Goal: Information Seeking & Learning: Learn about a topic

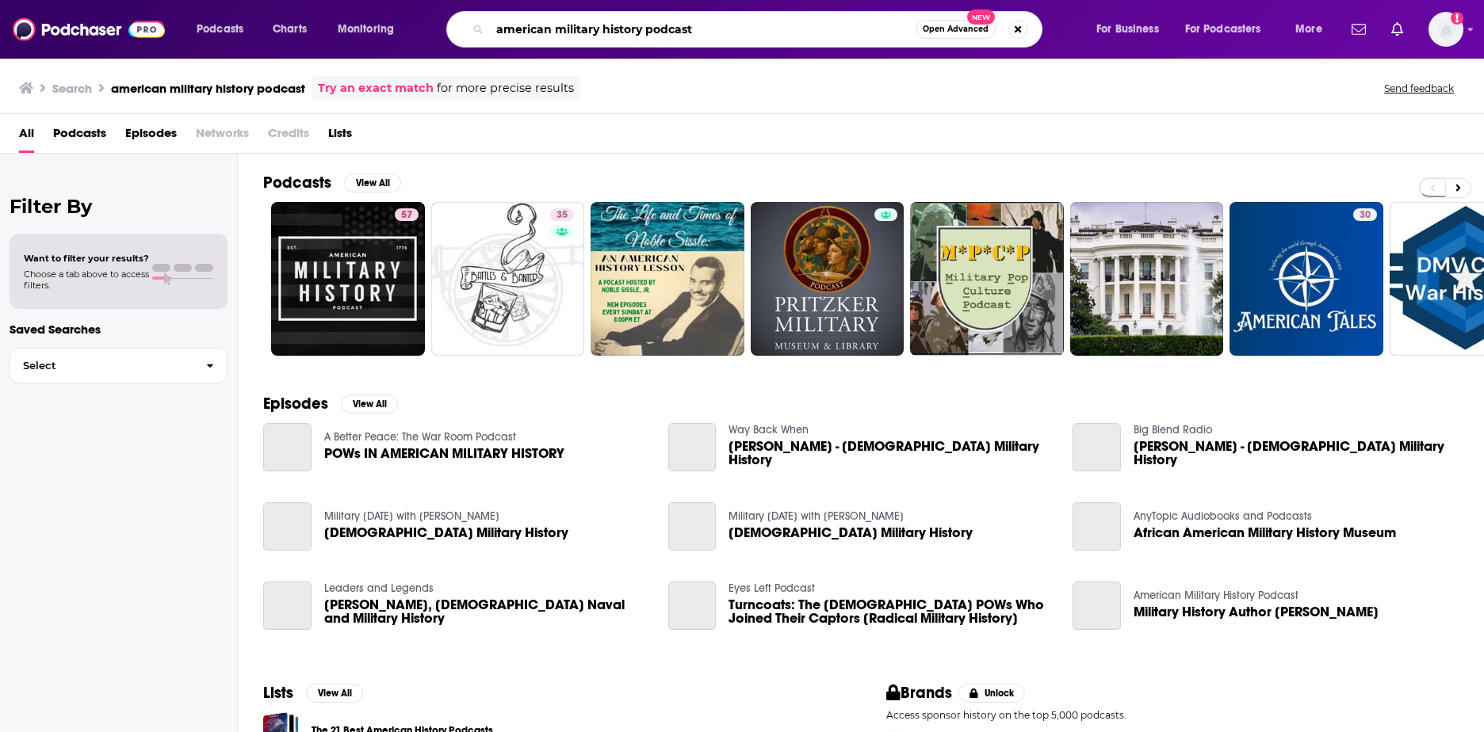
drag, startPoint x: 694, startPoint y: 26, endPoint x: 452, endPoint y: 35, distance: 241.9
click at [448, 35] on div "american military history podcast Open Advanced New" at bounding box center [744, 29] width 596 height 36
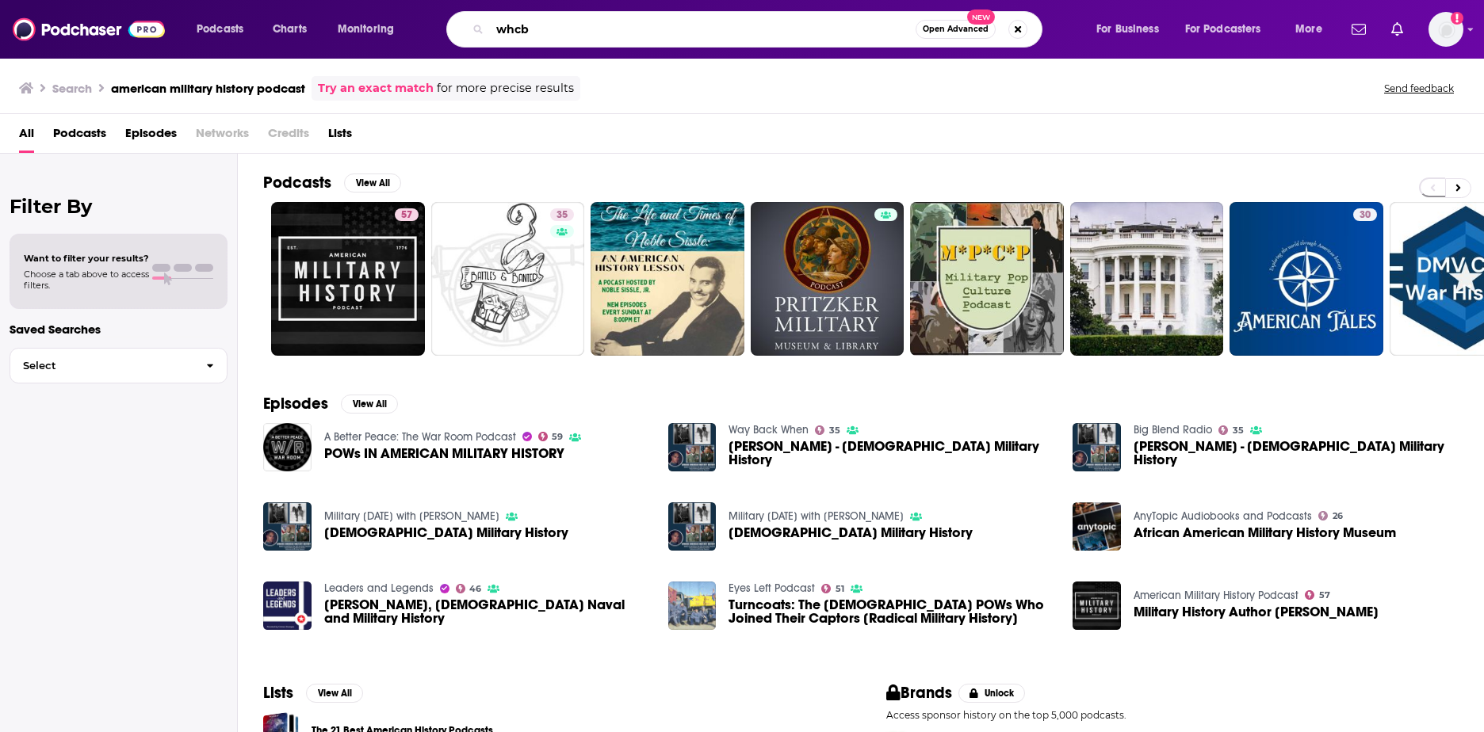
type input "whcb"
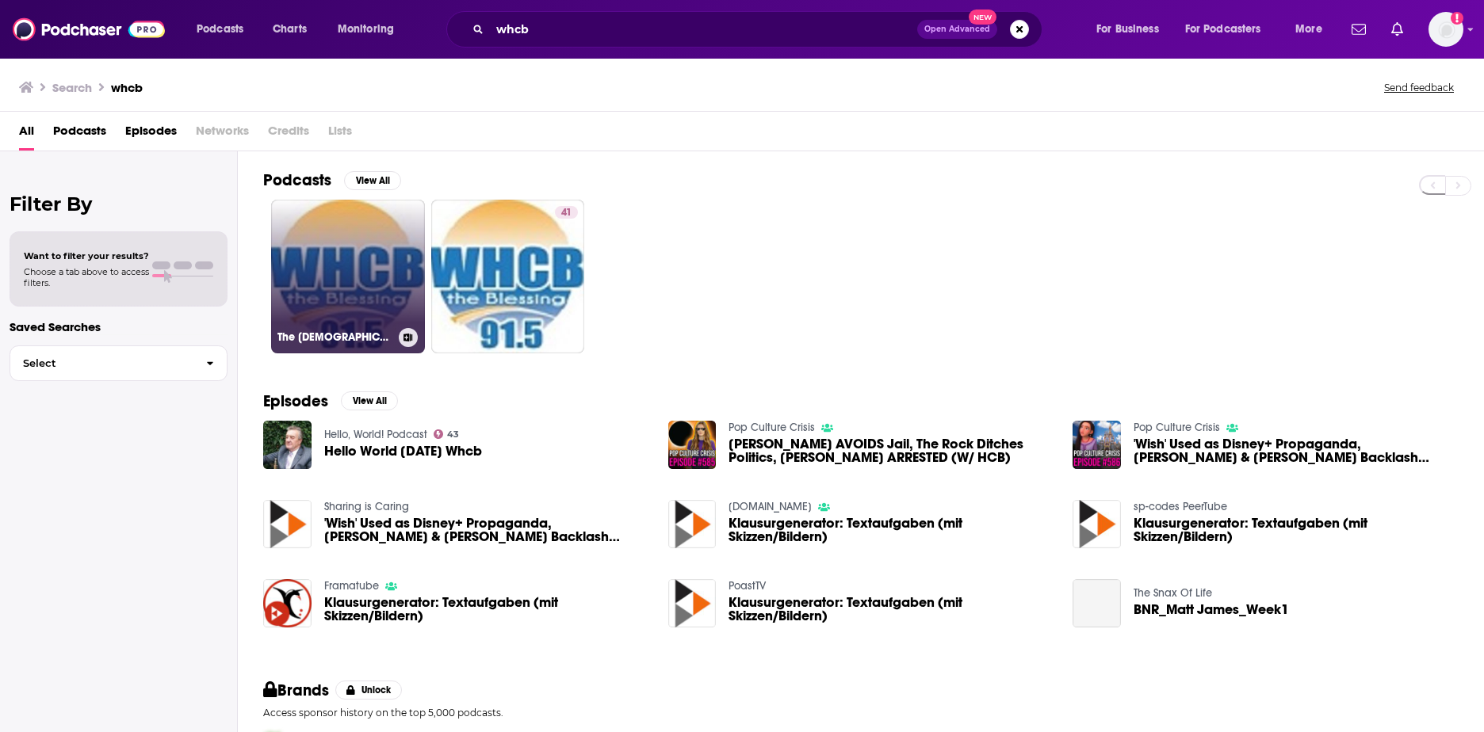
click at [354, 300] on link "The [DEMOGRAPHIC_DATA] Class Podcast" at bounding box center [348, 277] width 154 height 154
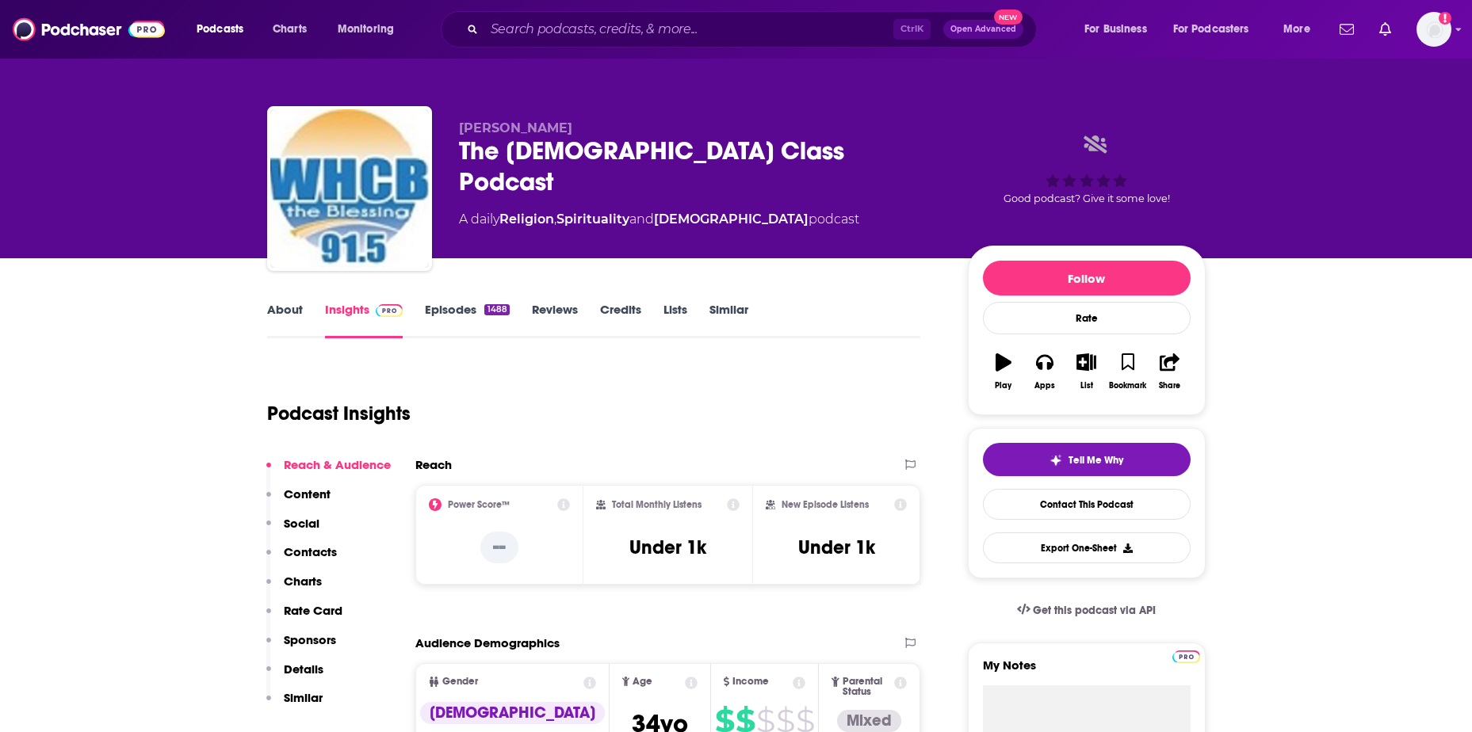
click at [457, 304] on link "Episodes 1488" at bounding box center [467, 320] width 84 height 36
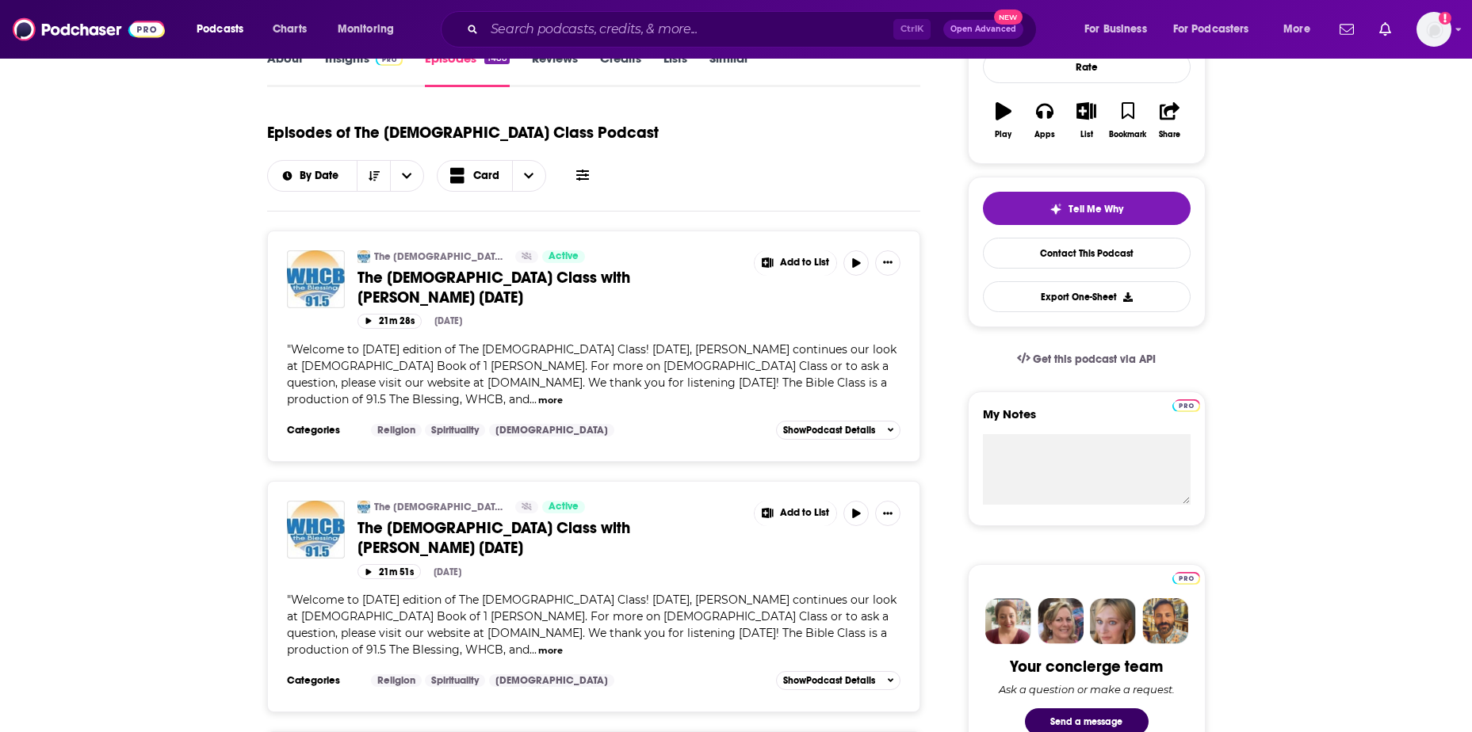
scroll to position [317, 0]
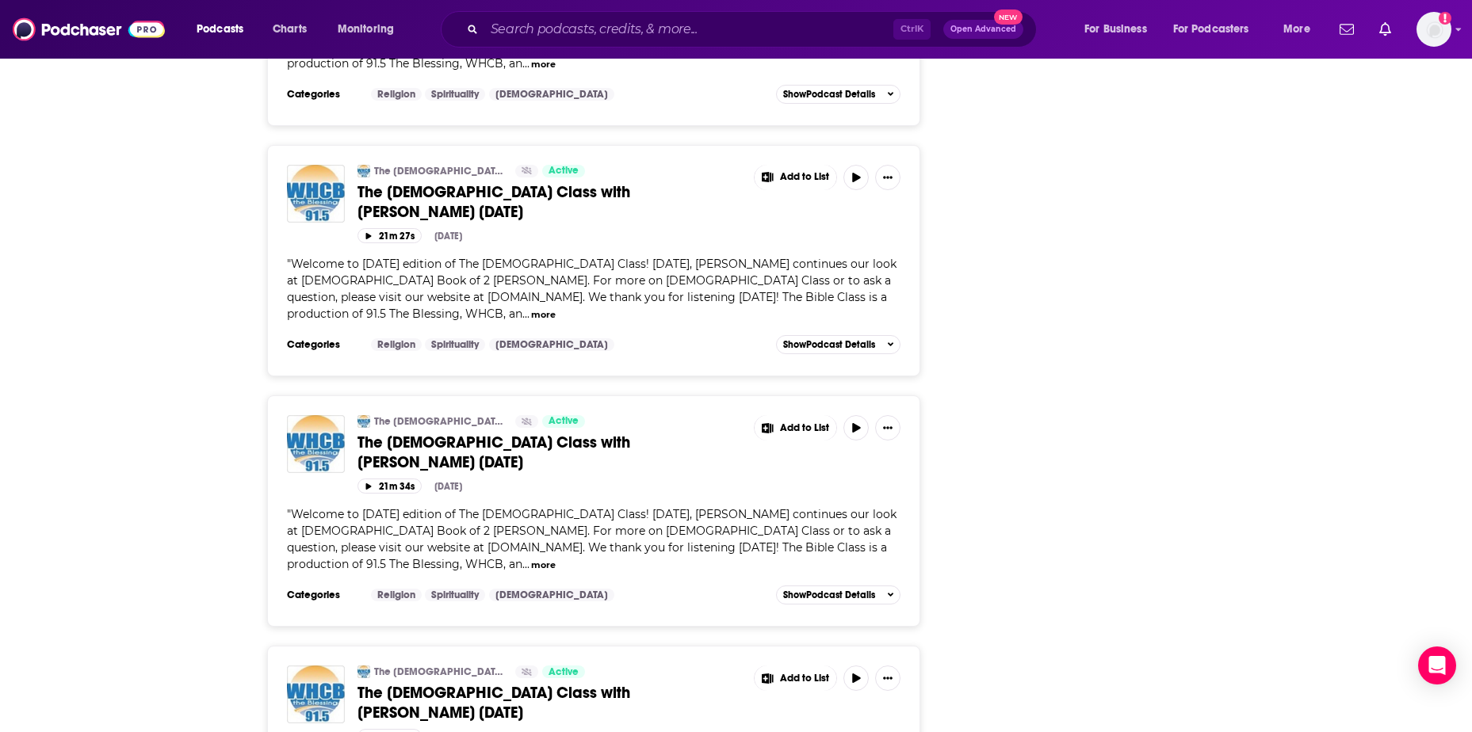
scroll to position [5562, 0]
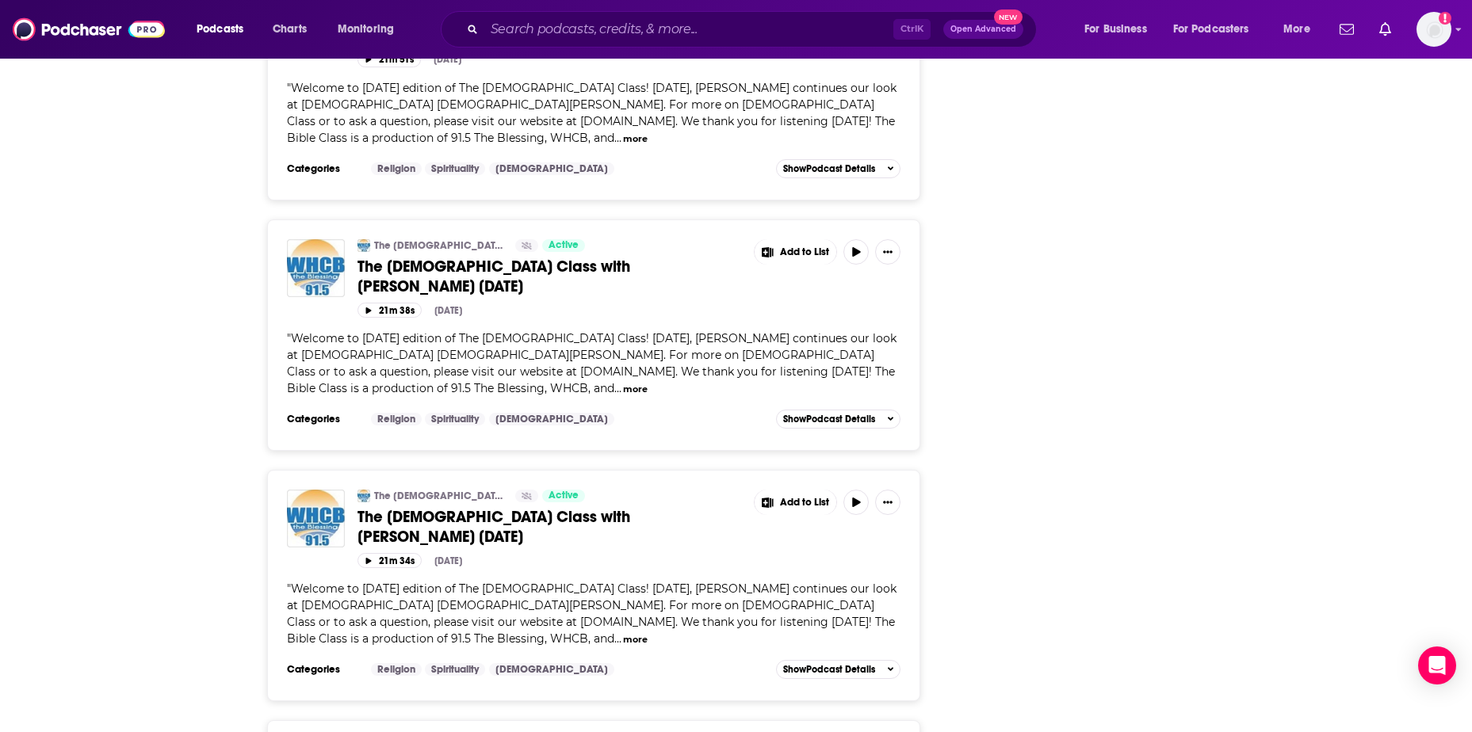
scroll to position [11333, 0]
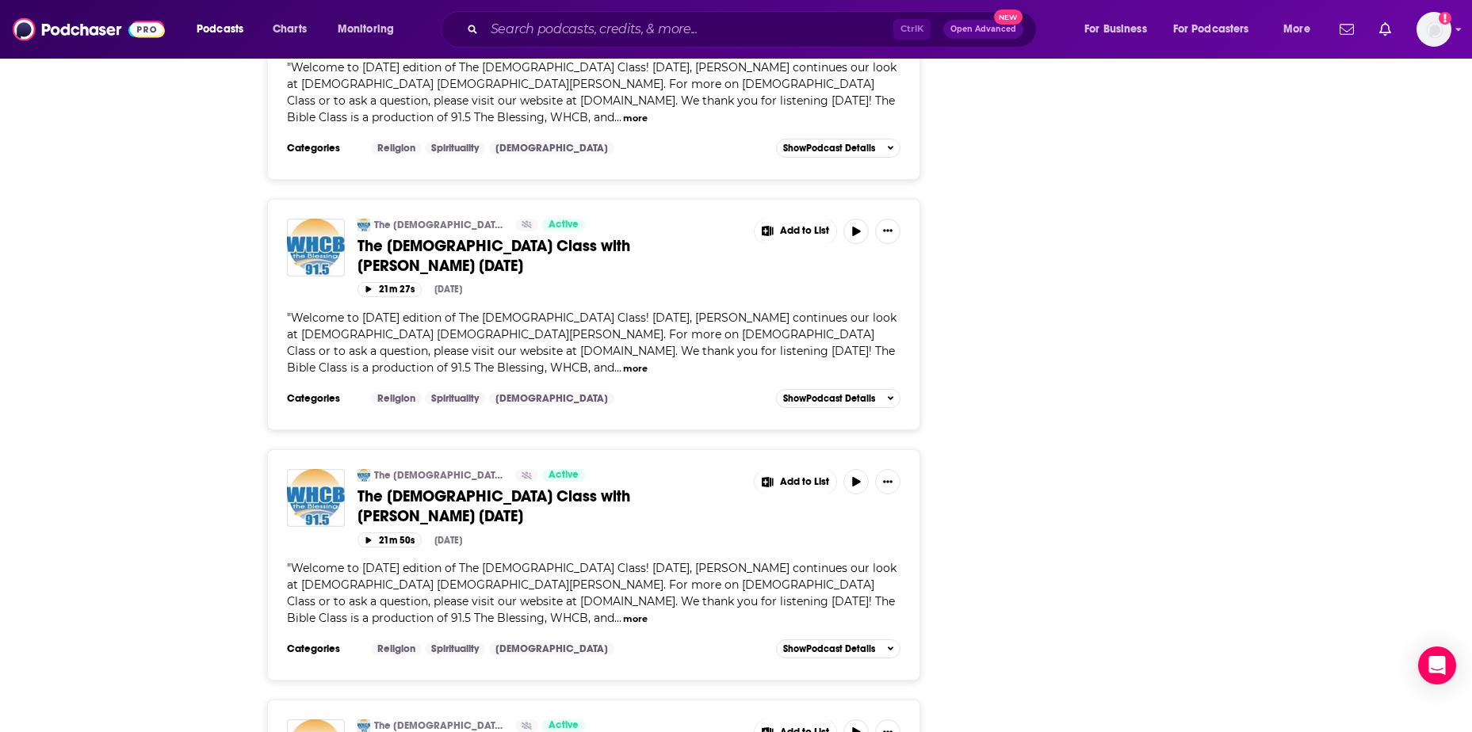
scroll to position [15111, 0]
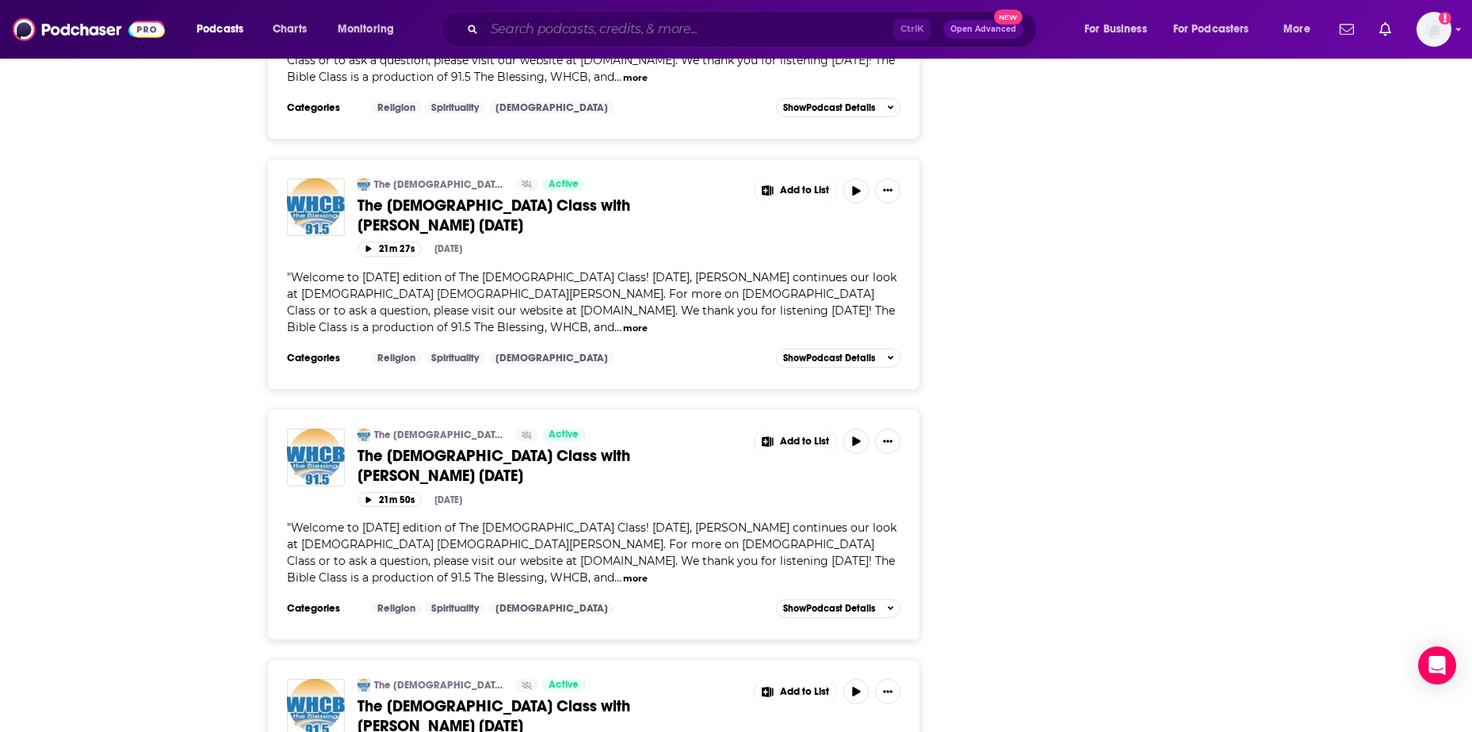
click at [548, 22] on input "Search podcasts, credits, & more..." at bounding box center [688, 29] width 409 height 25
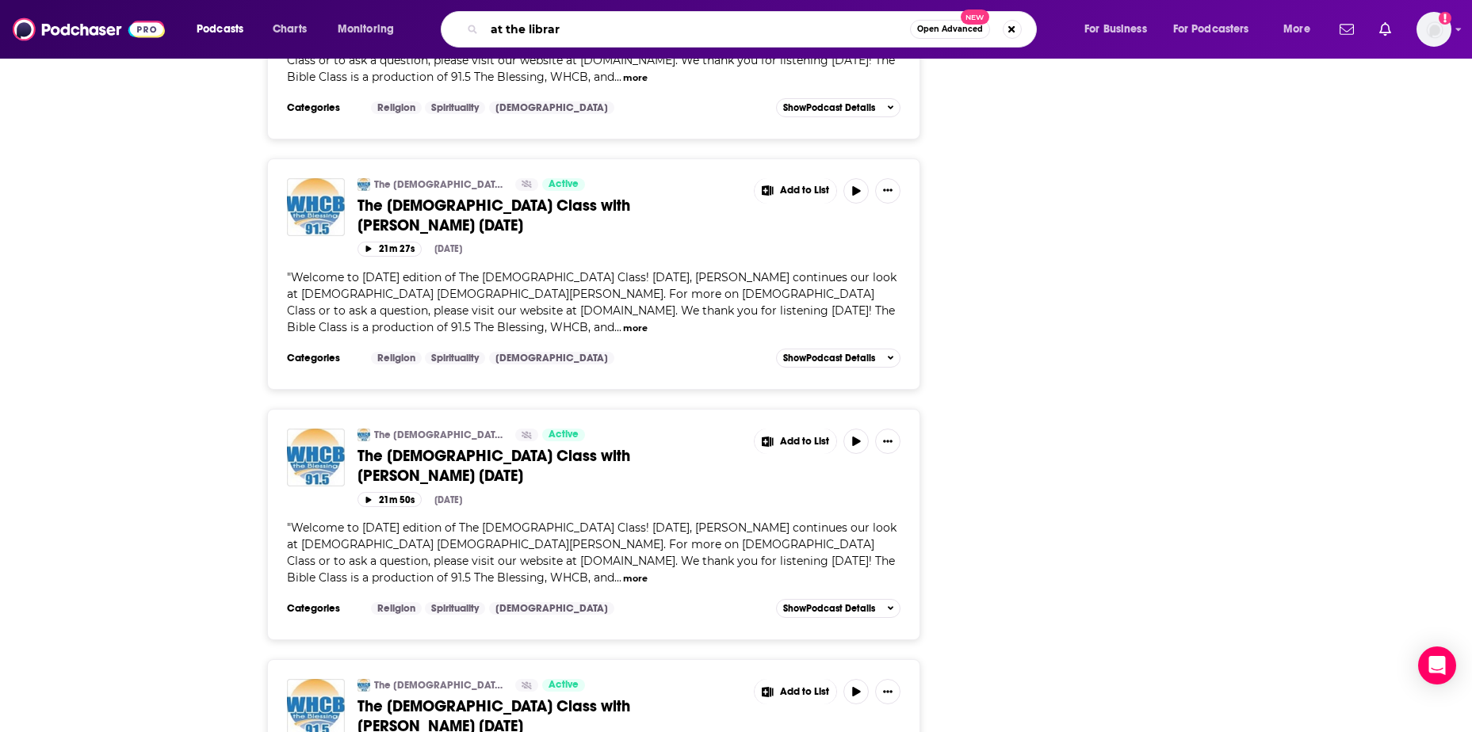
type input "at the library"
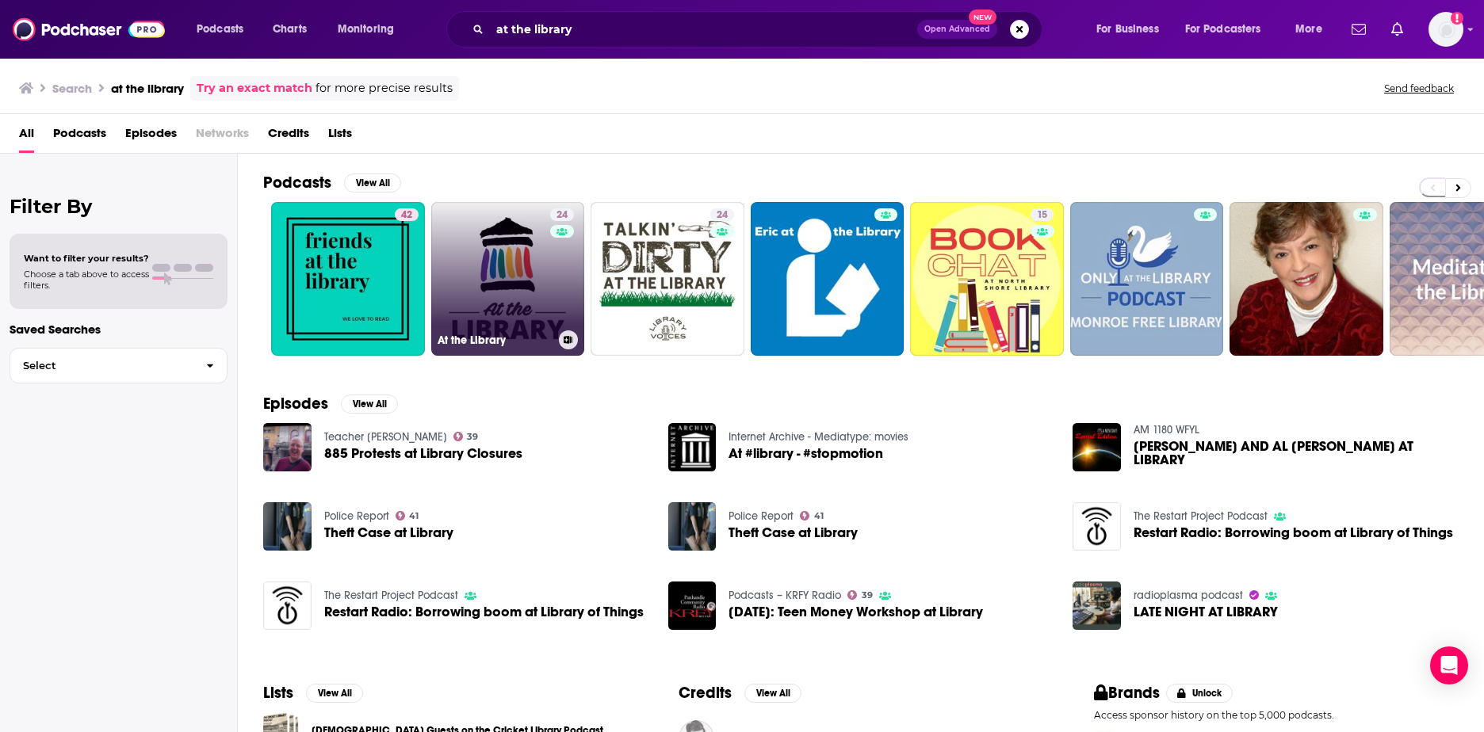
click at [546, 296] on link "24 At the Library" at bounding box center [508, 279] width 154 height 154
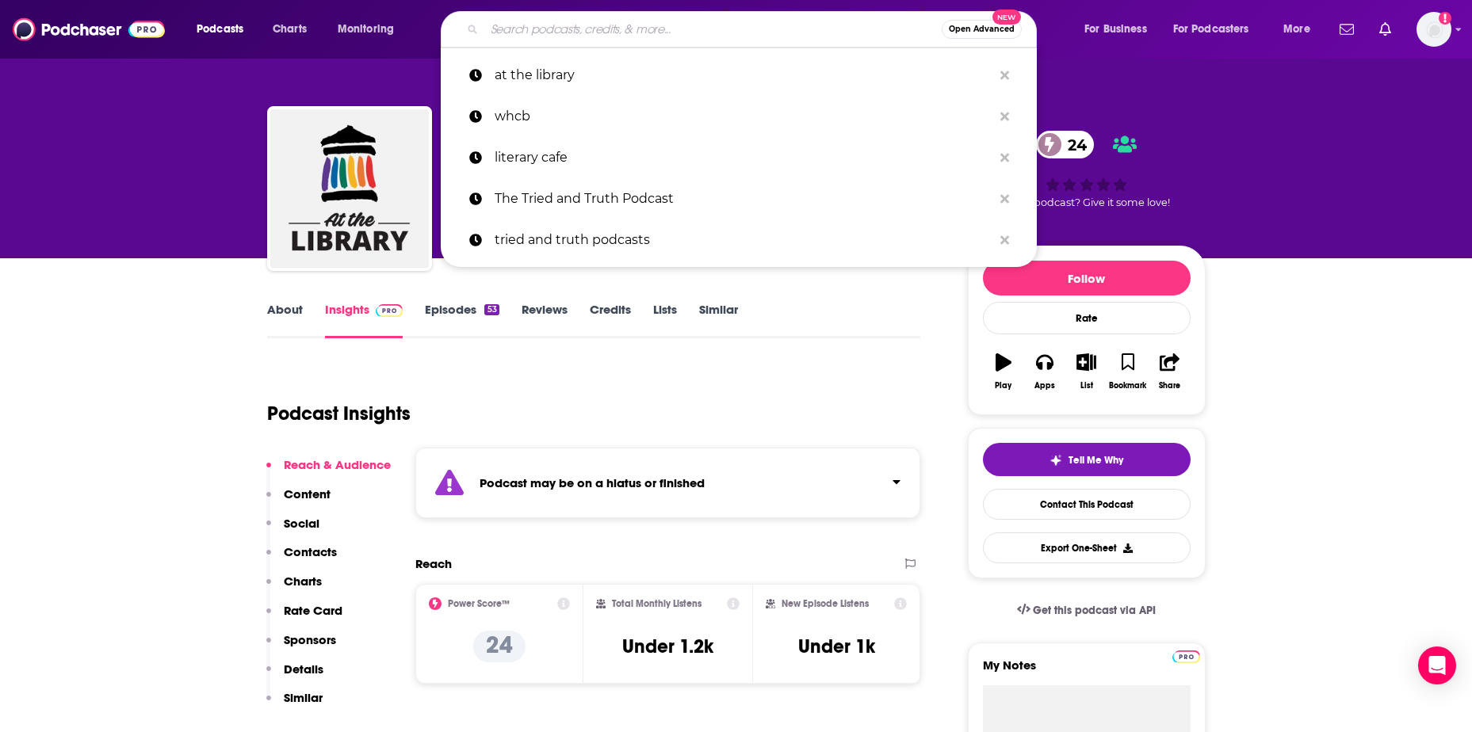
click at [534, 25] on input "Search podcasts, credits, & more..." at bounding box center [712, 29] width 457 height 25
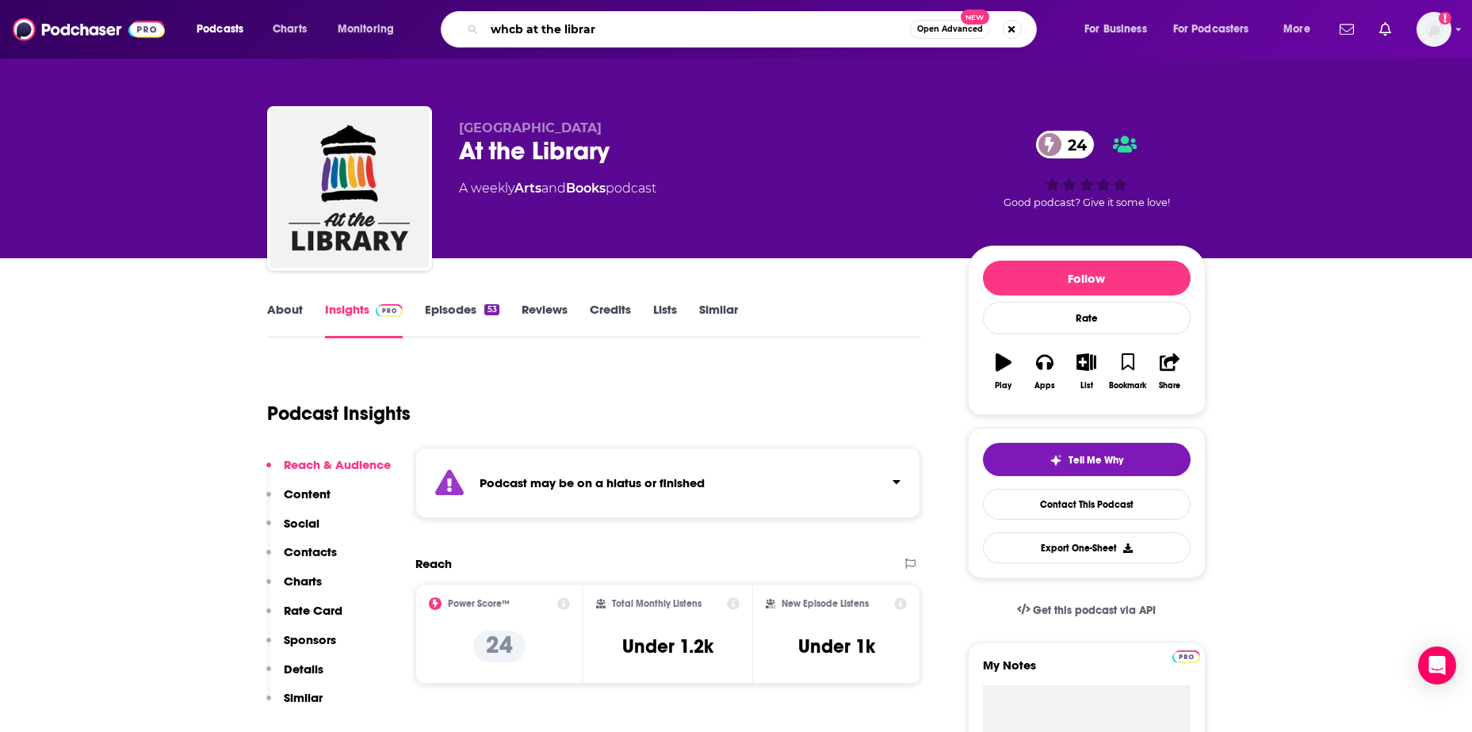
type input "whcb at the library"
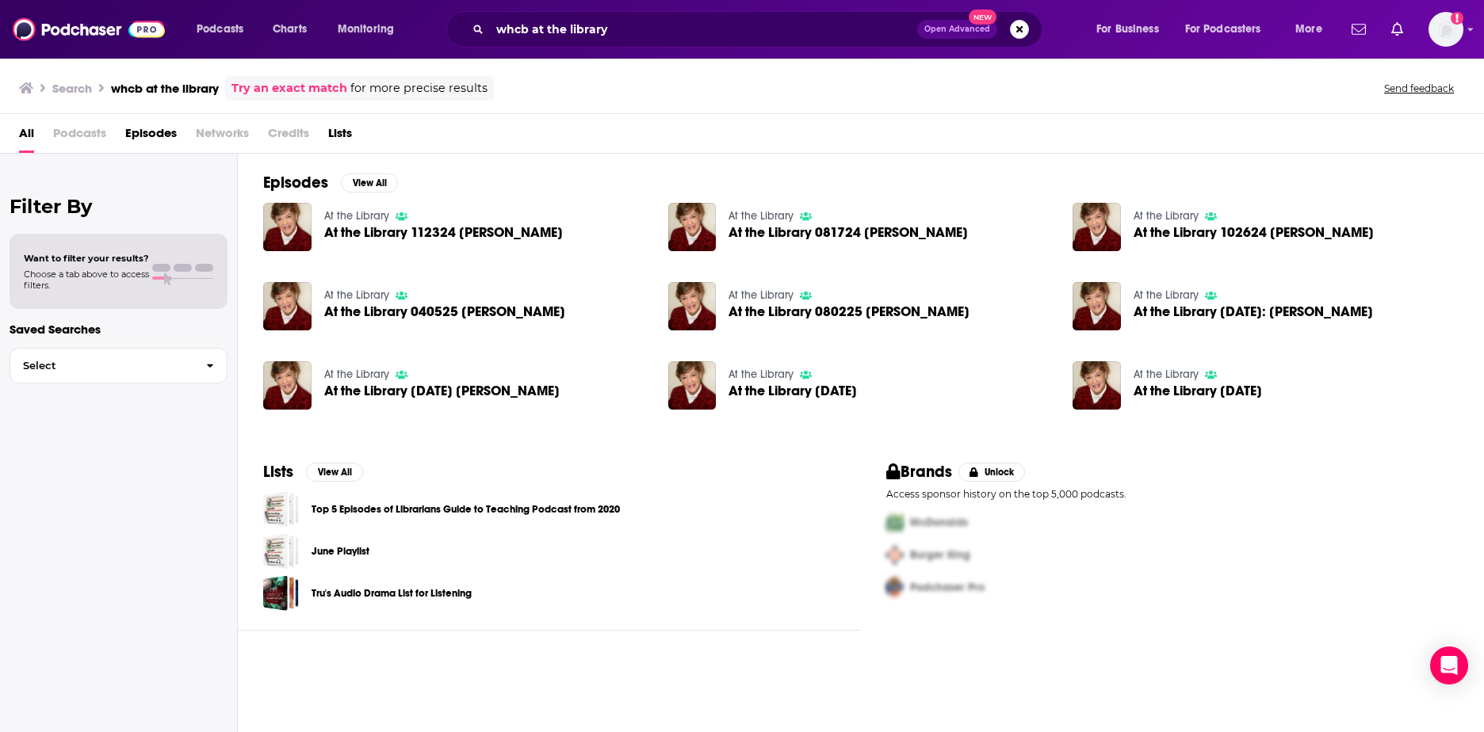
click at [332, 237] on span "At the Library 112324 [PERSON_NAME]" at bounding box center [443, 232] width 239 height 13
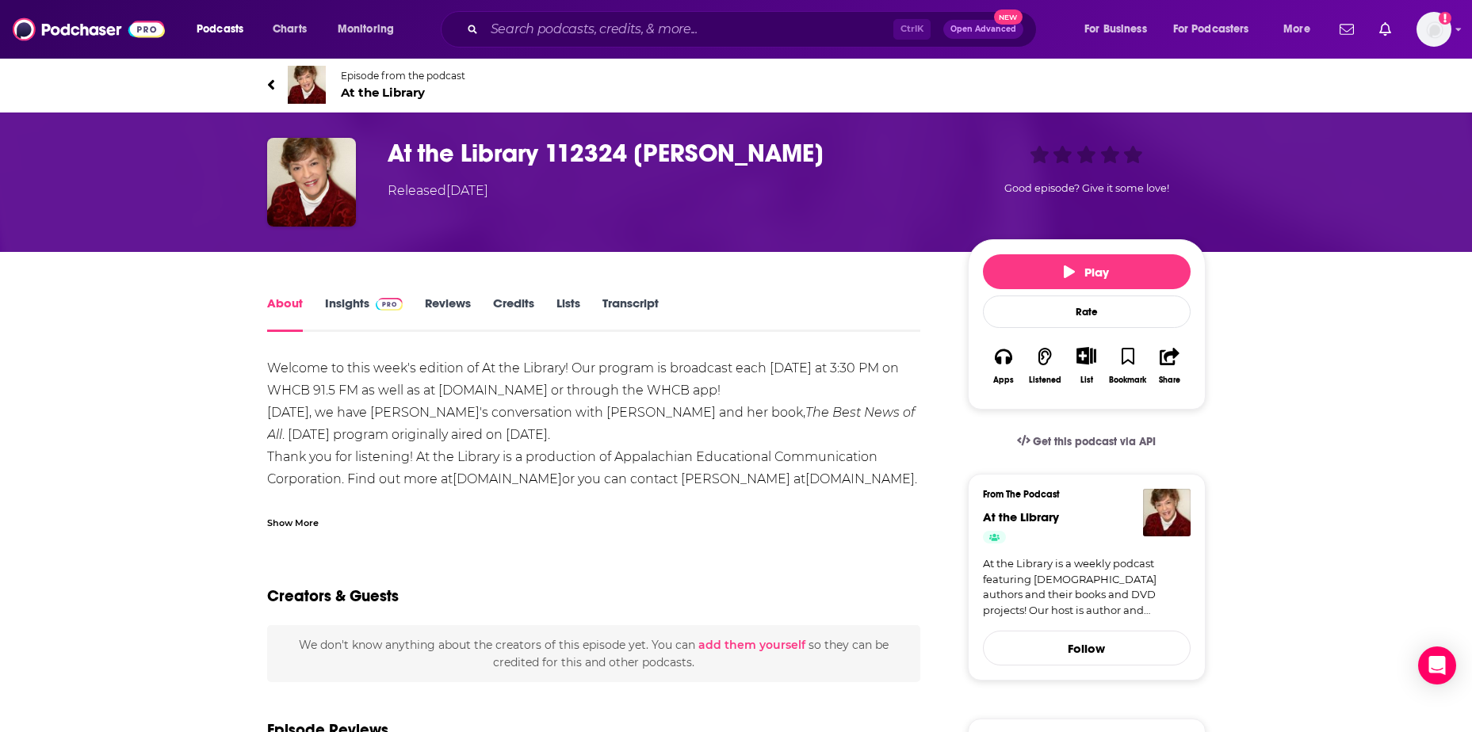
drag, startPoint x: 265, startPoint y: 81, endPoint x: 285, endPoint y: 89, distance: 21.3
click at [265, 81] on div "Episode from the podcast At the Library Next Episode" at bounding box center [736, 84] width 962 height 63
click at [270, 83] on icon at bounding box center [270, 84] width 6 height 10
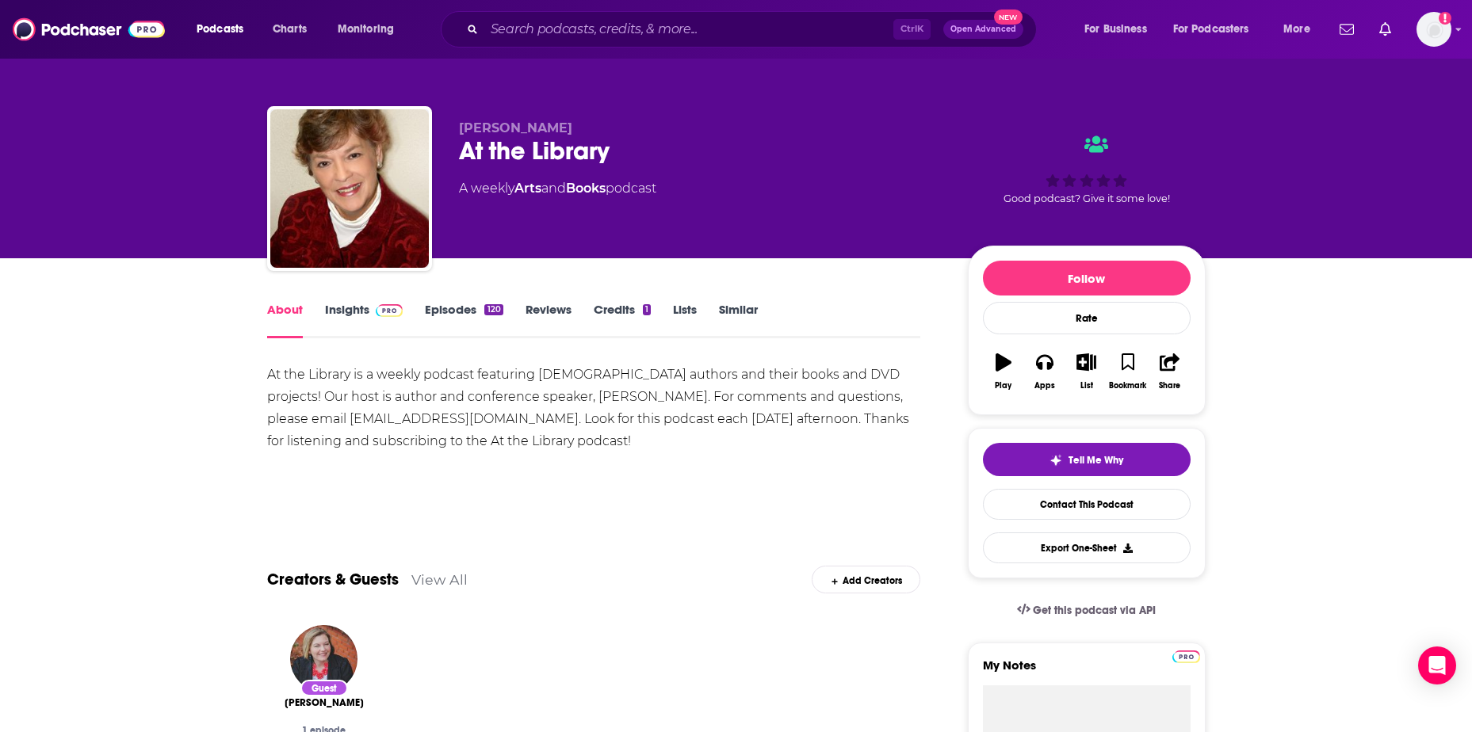
click at [448, 314] on link "Episodes 120" at bounding box center [464, 320] width 78 height 36
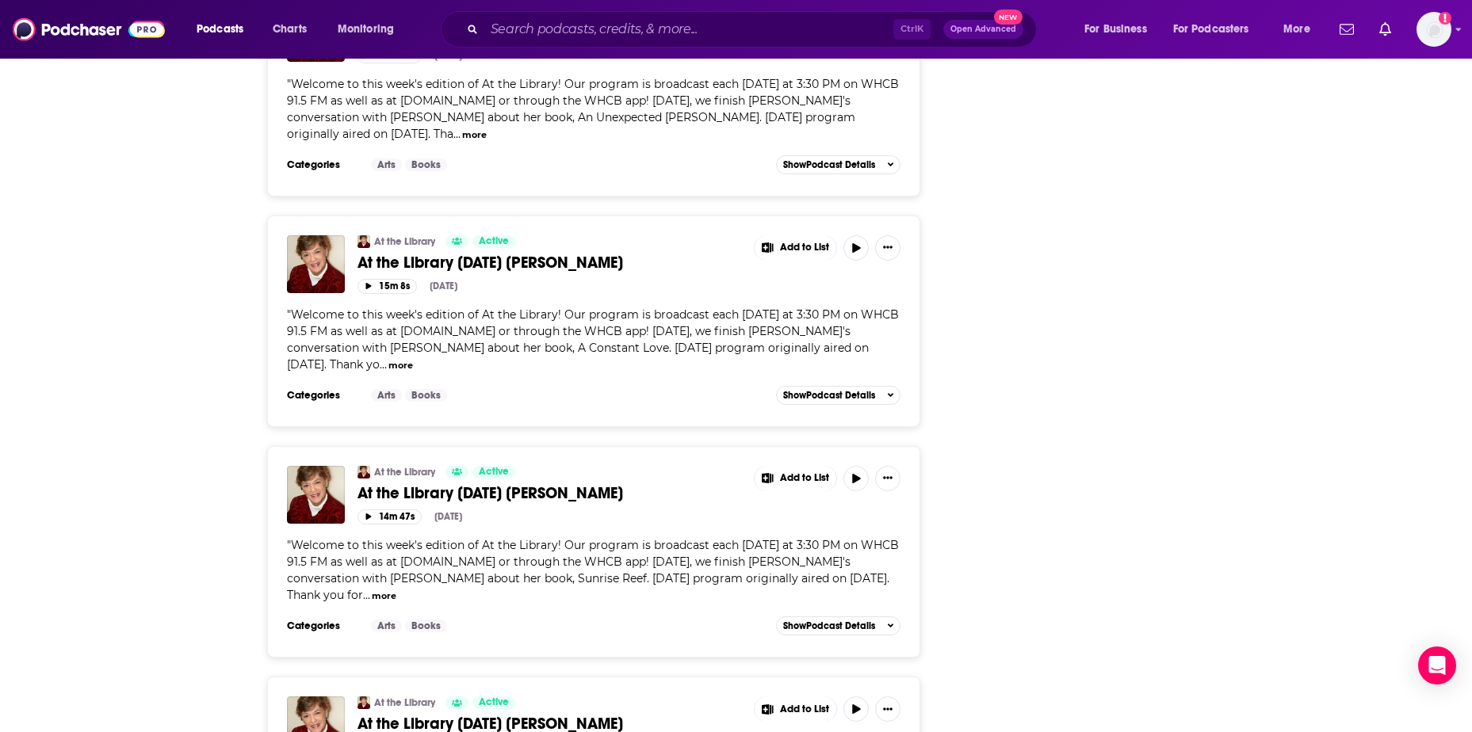
scroll to position [2299, 0]
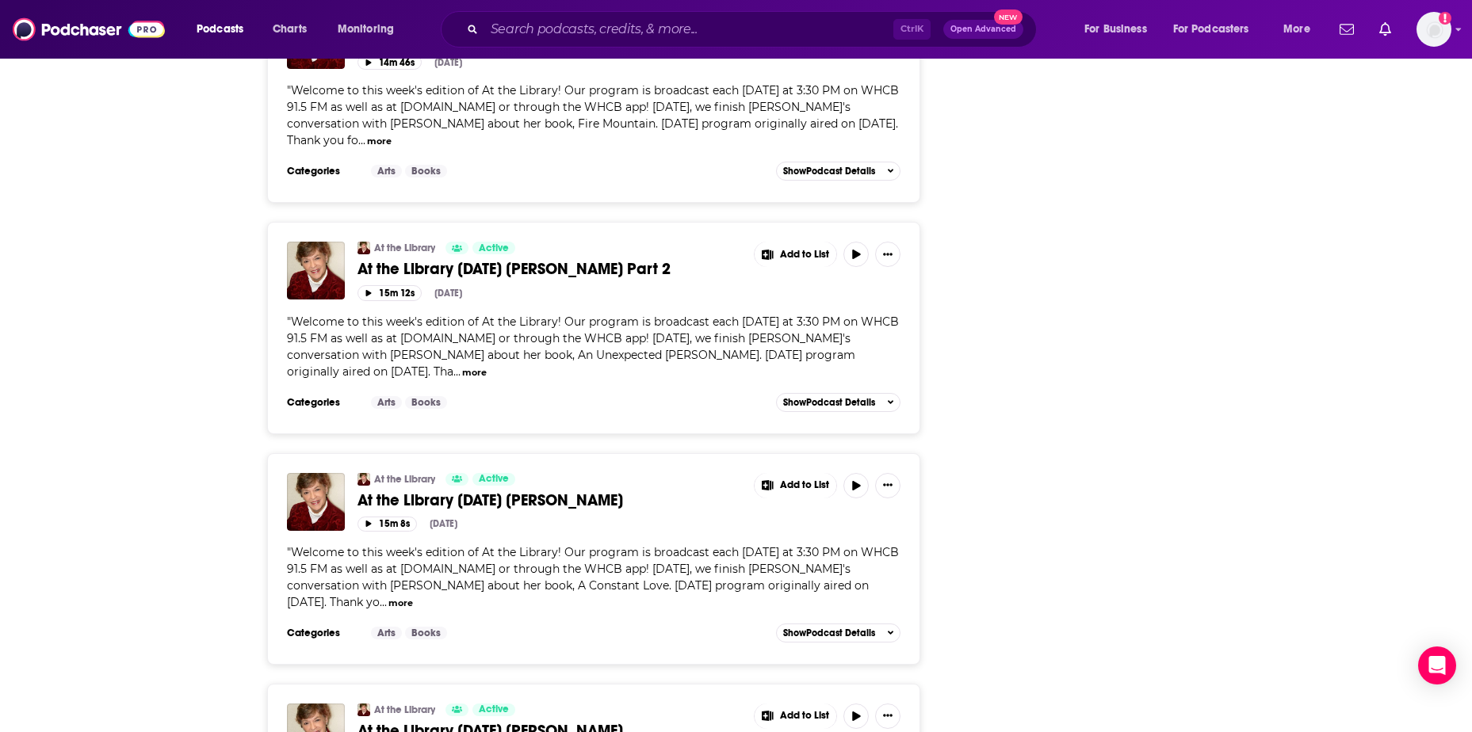
click at [547, 268] on span "At the Library [DATE] [PERSON_NAME] Part 2" at bounding box center [514, 269] width 313 height 20
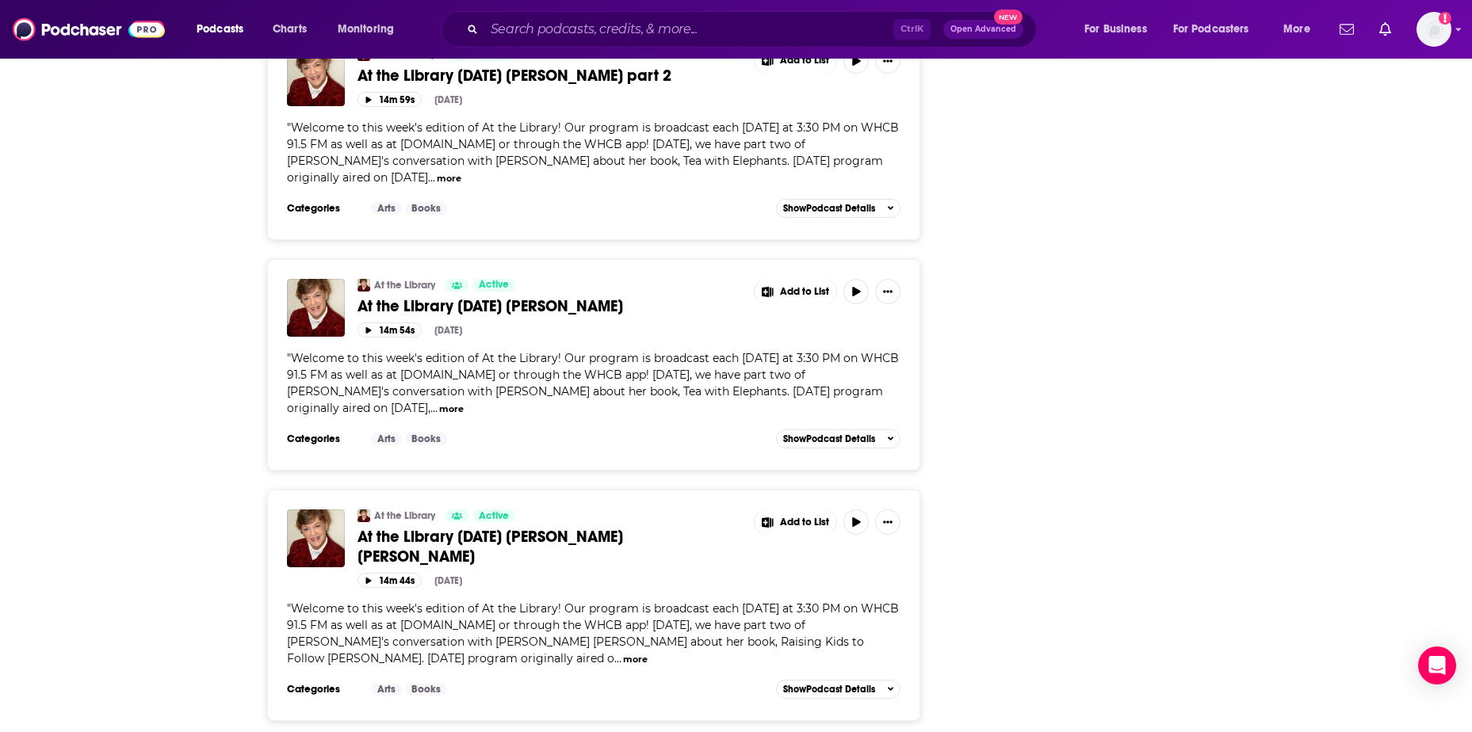
scroll to position [5390, 0]
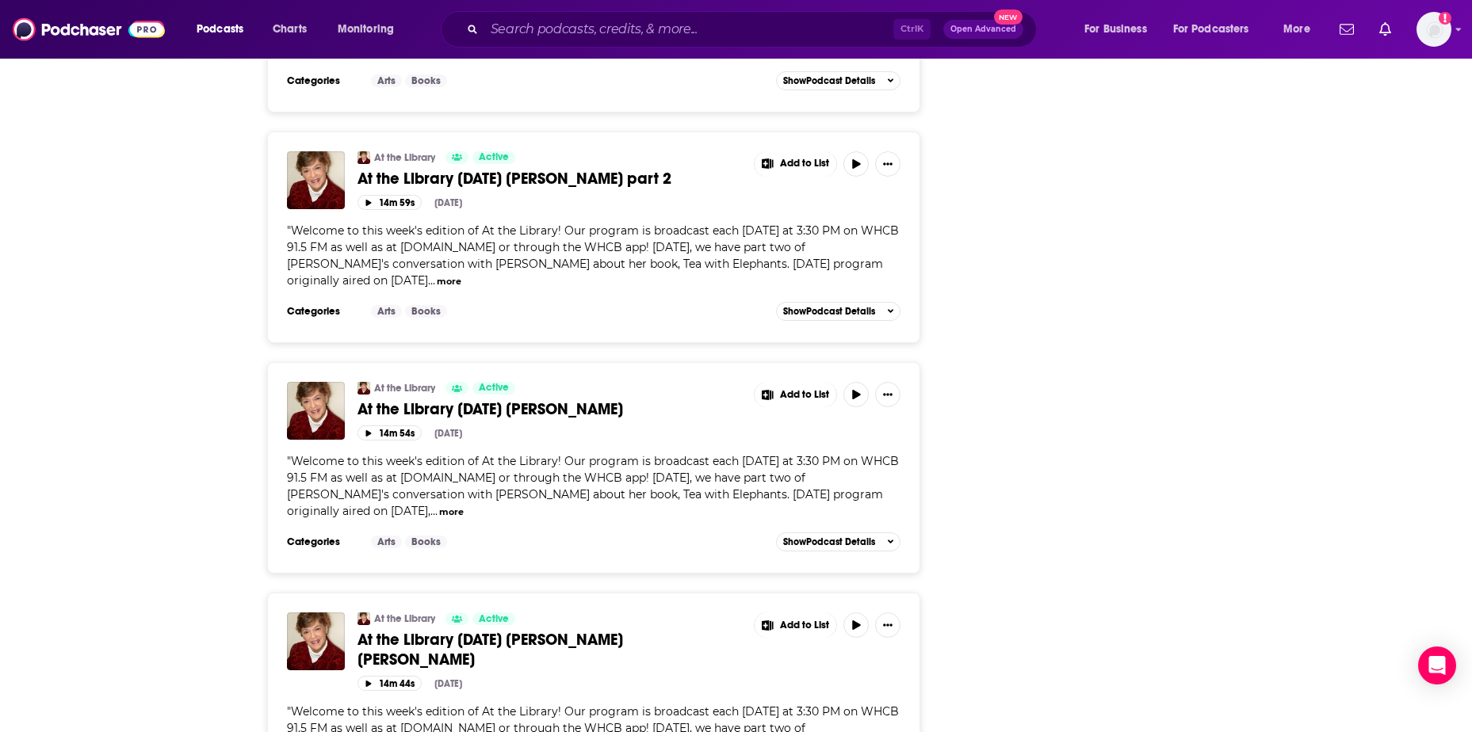
click at [487, 414] on span "At the Library [DATE] [PERSON_NAME]" at bounding box center [491, 410] width 266 height 20
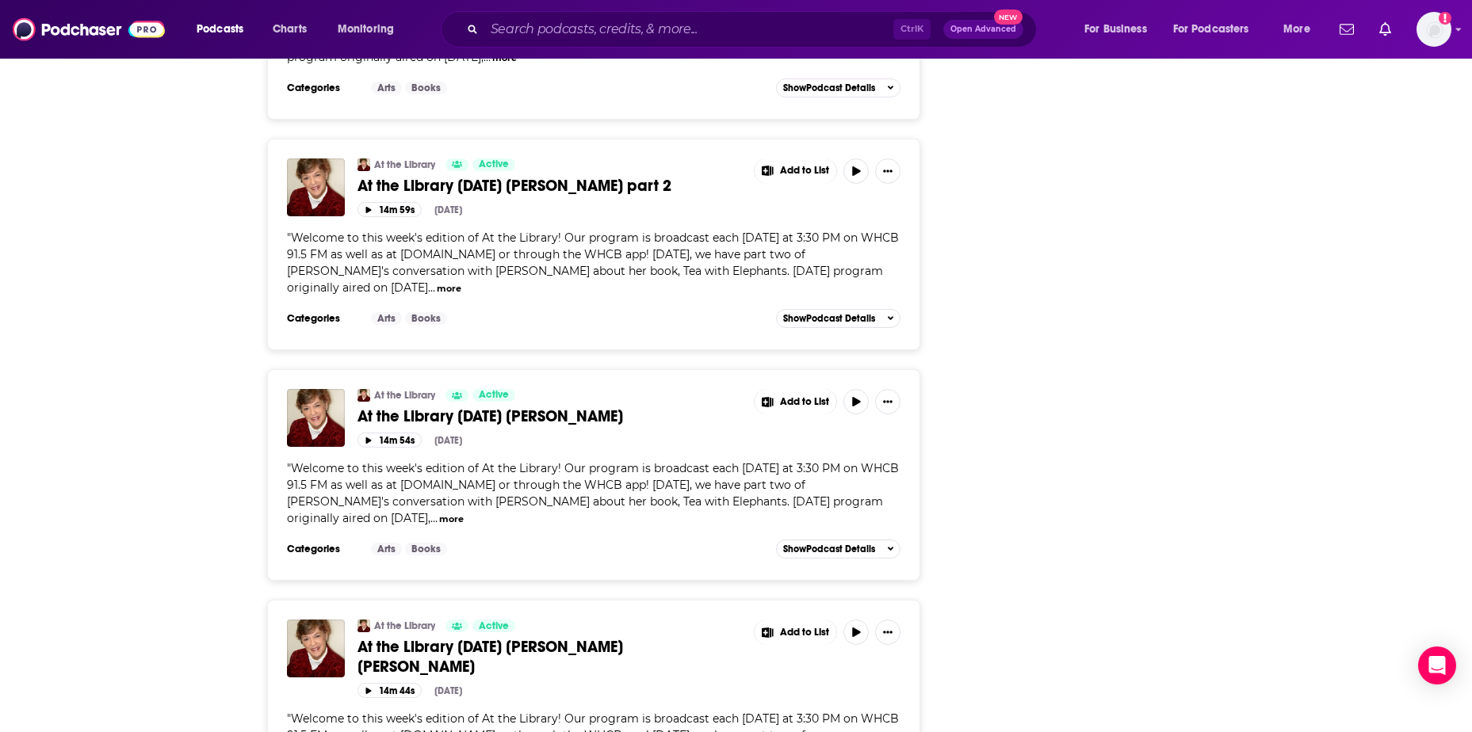
scroll to position [5390, 0]
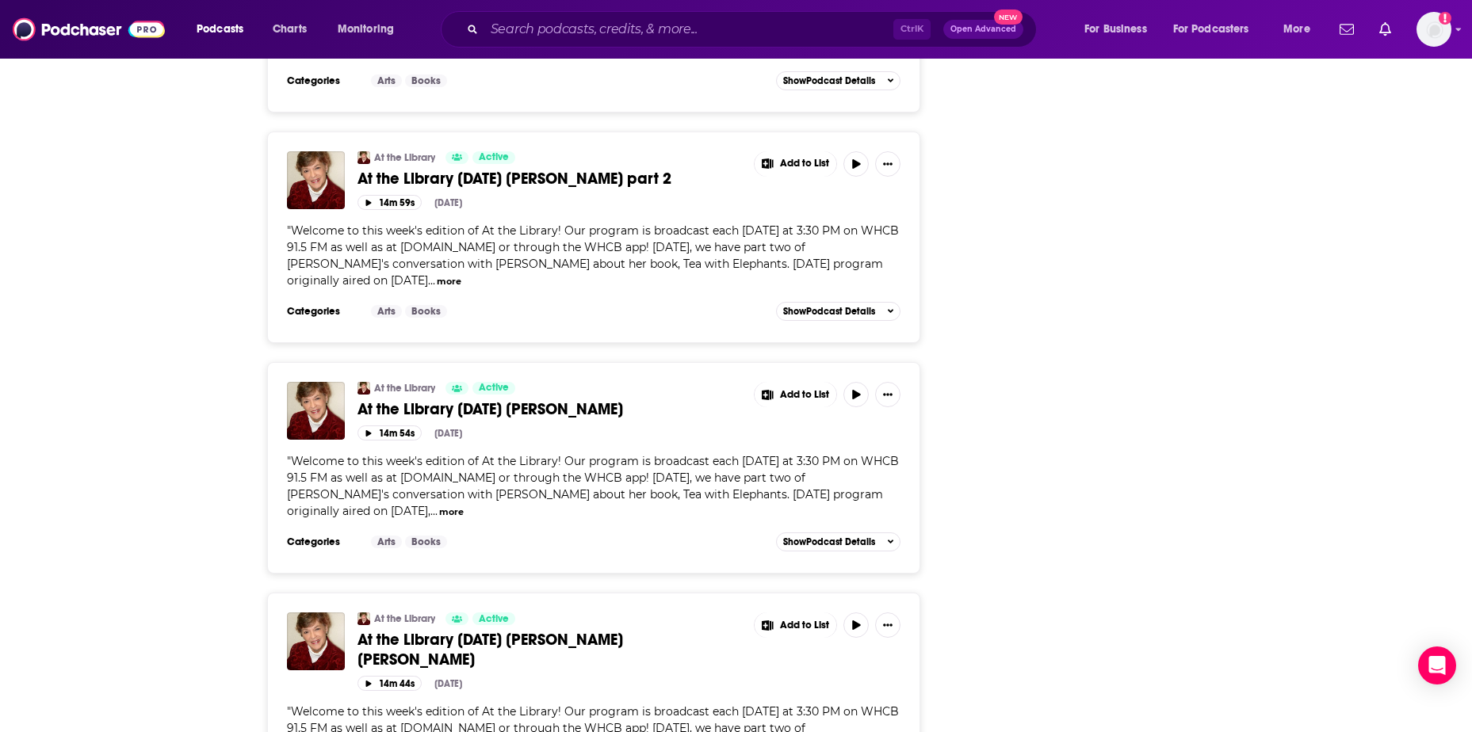
click at [583, 180] on span "At the Library [DATE] [PERSON_NAME] part 2" at bounding box center [515, 179] width 314 height 20
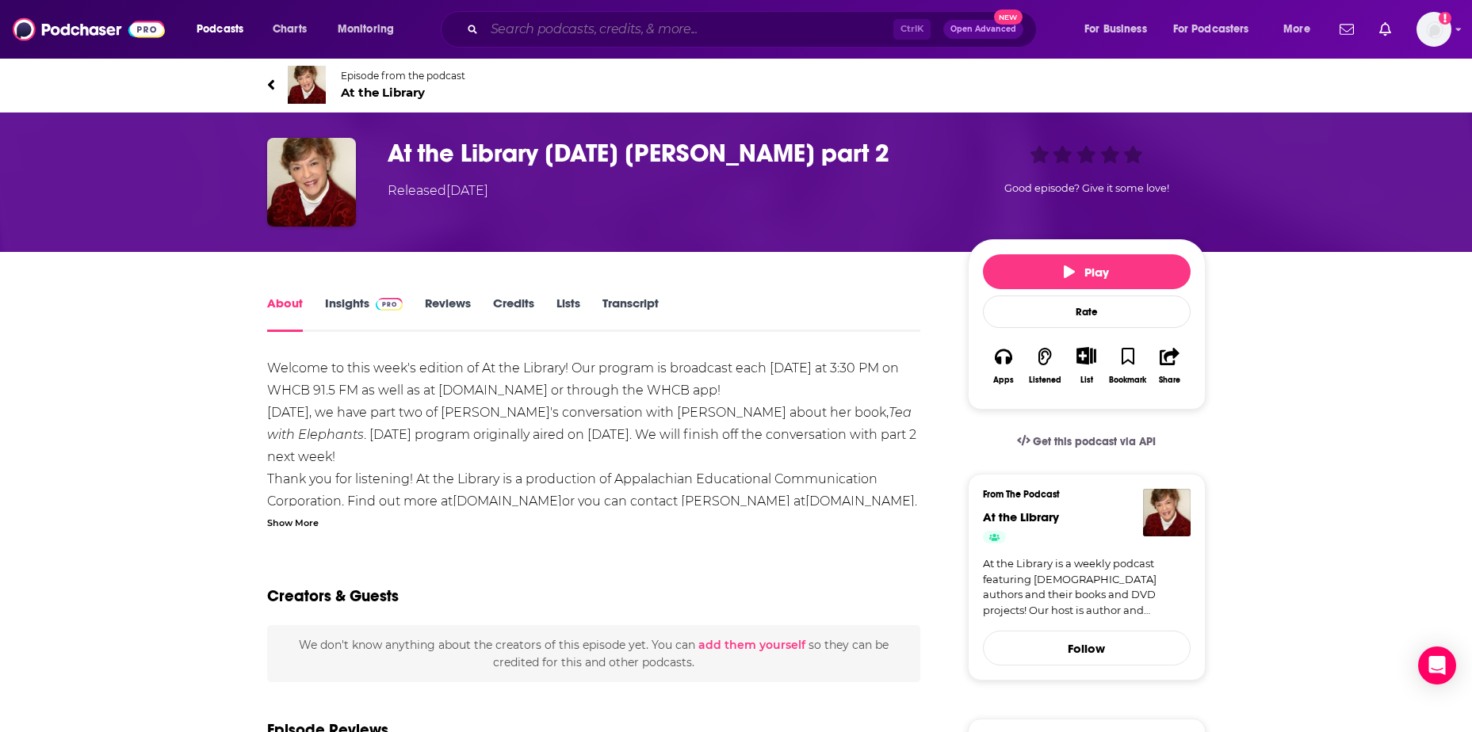
click at [570, 33] on input "Search podcasts, credits, & more..." at bounding box center [688, 29] width 409 height 25
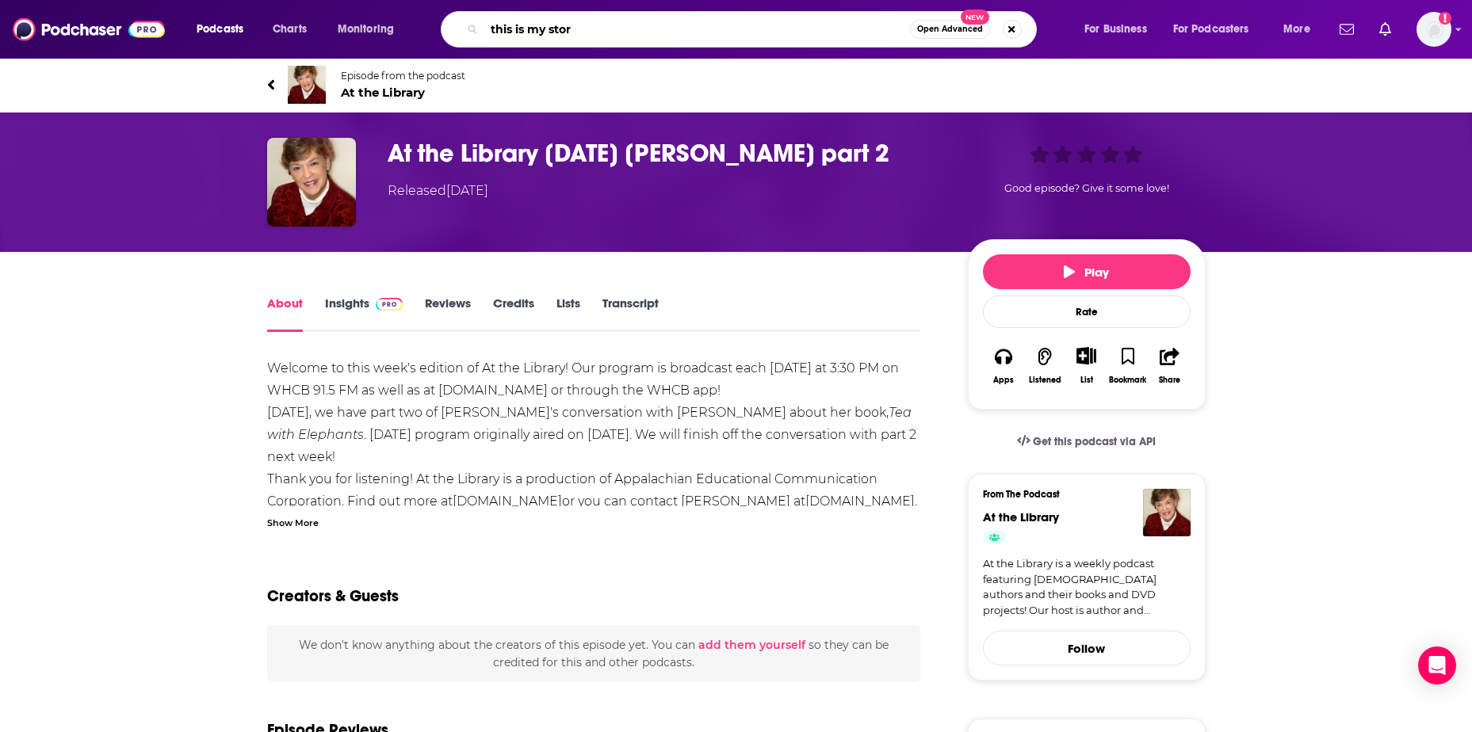
type input "this is my story"
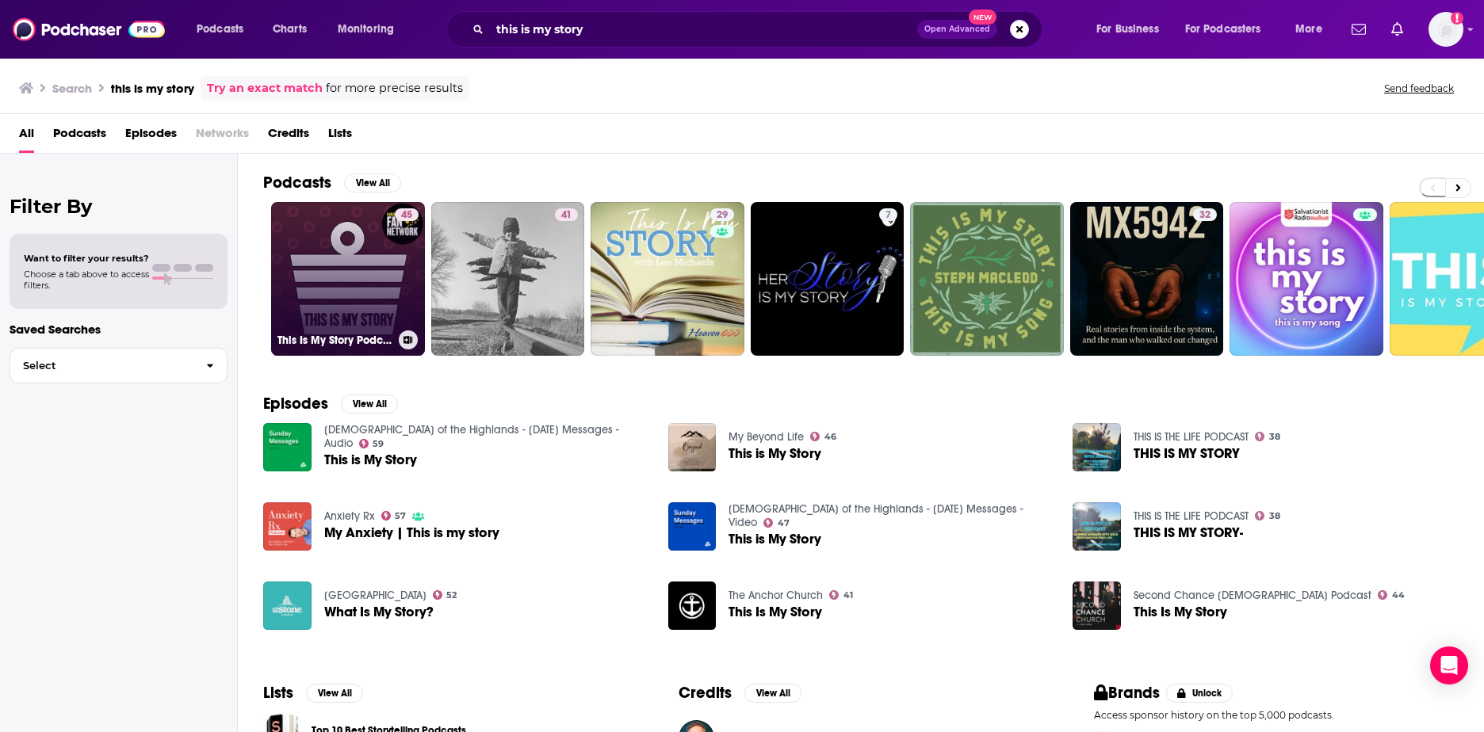
click at [346, 293] on link "45 This Is My Story Podcast" at bounding box center [348, 279] width 154 height 154
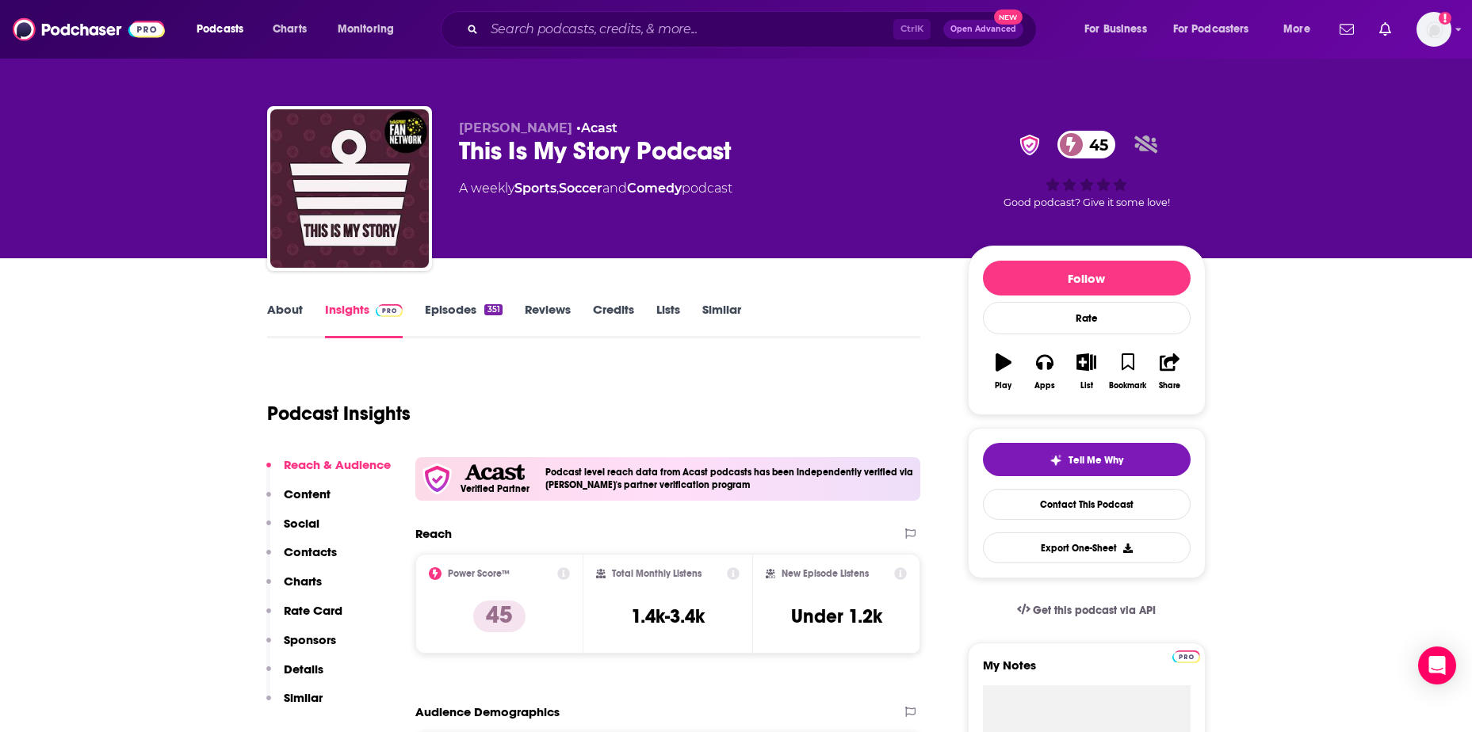
click at [453, 312] on link "Episodes 351" at bounding box center [463, 320] width 77 height 36
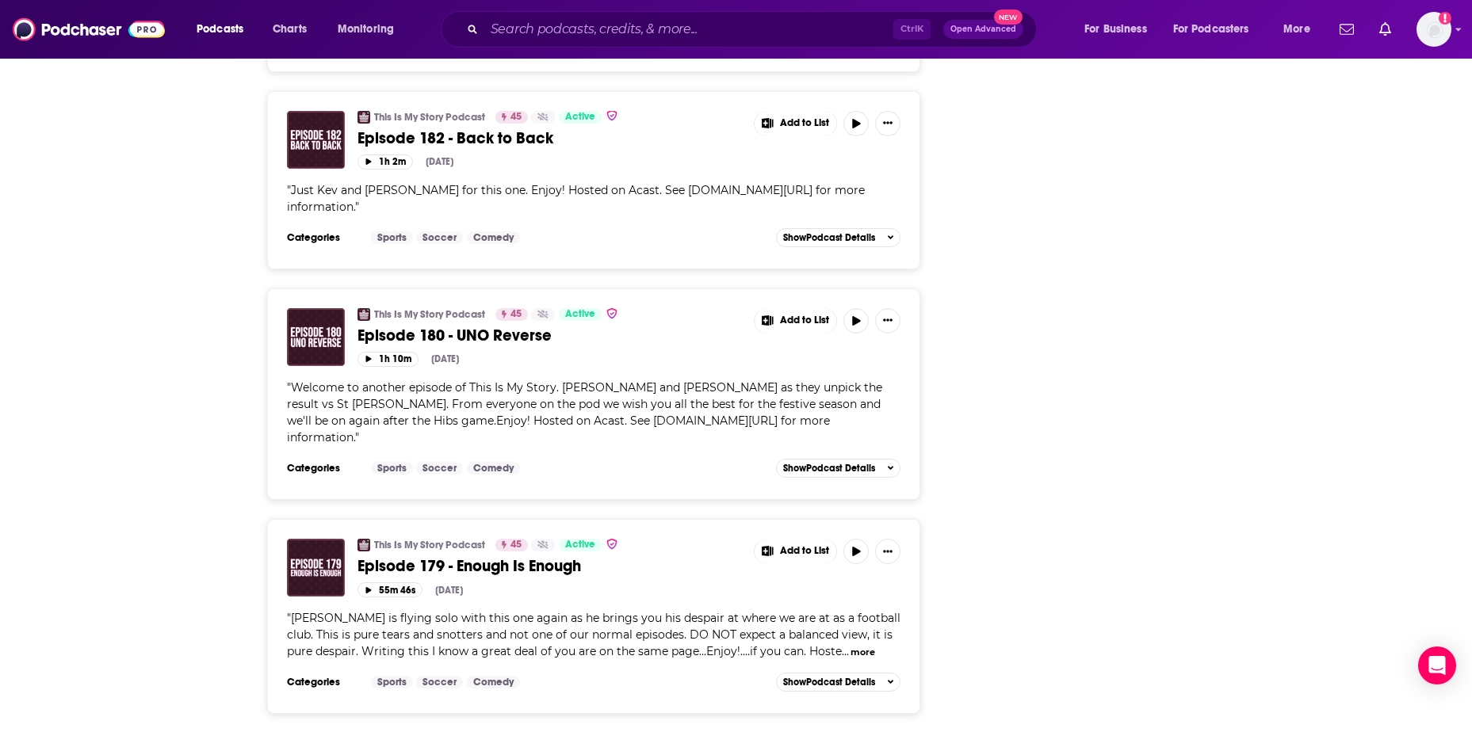
scroll to position [5079, 0]
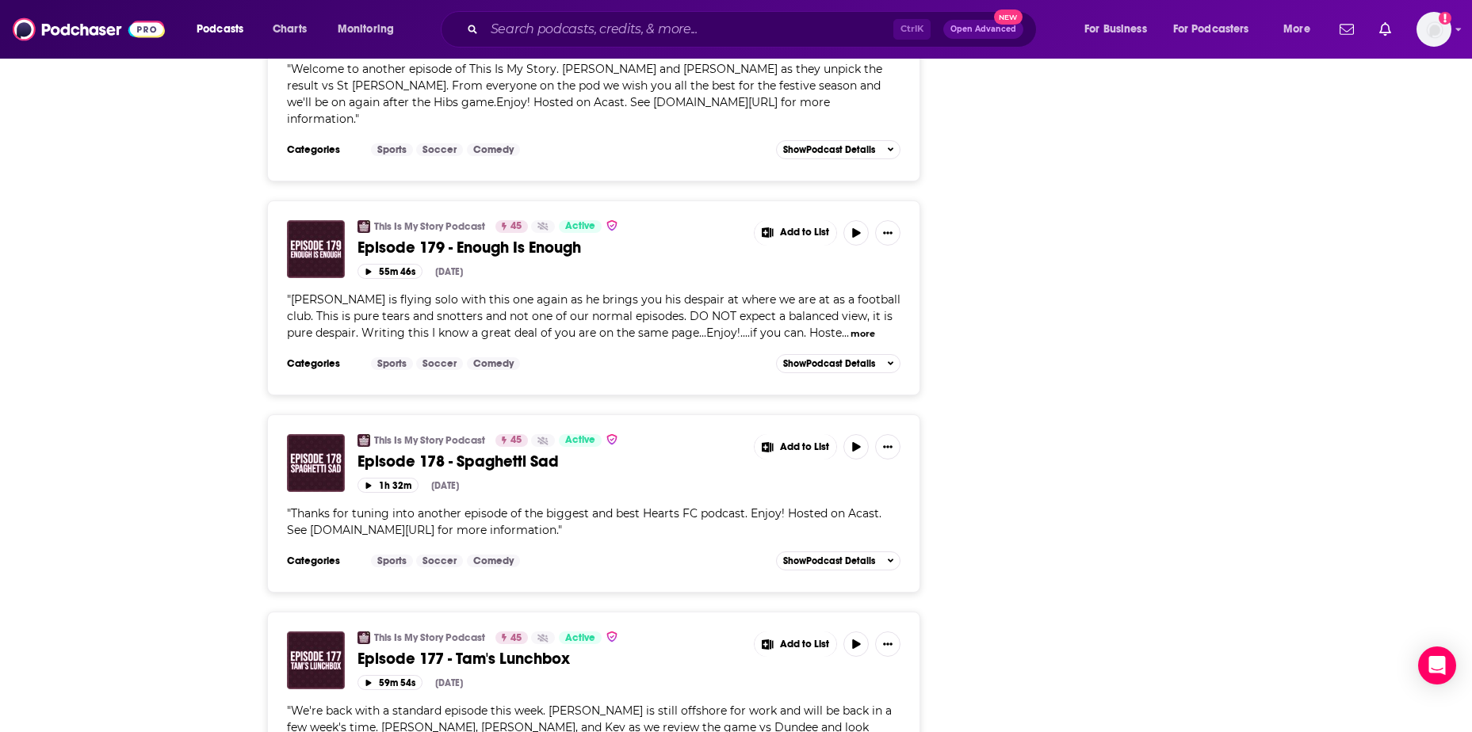
click at [149, 167] on div "About Insights Episodes 351 Reviews Credits Lists Similar Episodes of This Is M…" at bounding box center [736, 386] width 1472 height 11046
click at [593, 27] on input "Search podcasts, credits, & more..." at bounding box center [688, 29] width 409 height 25
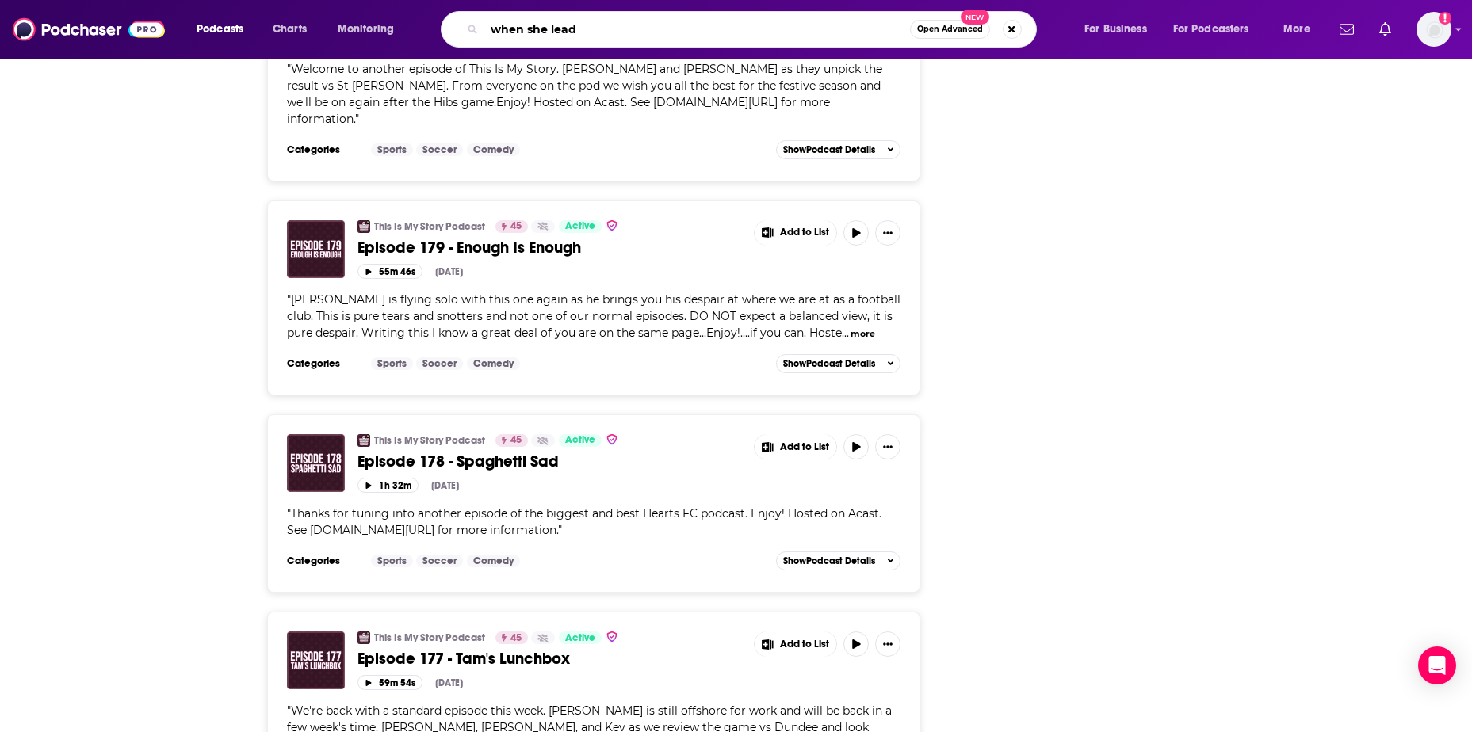
type input "when she leads"
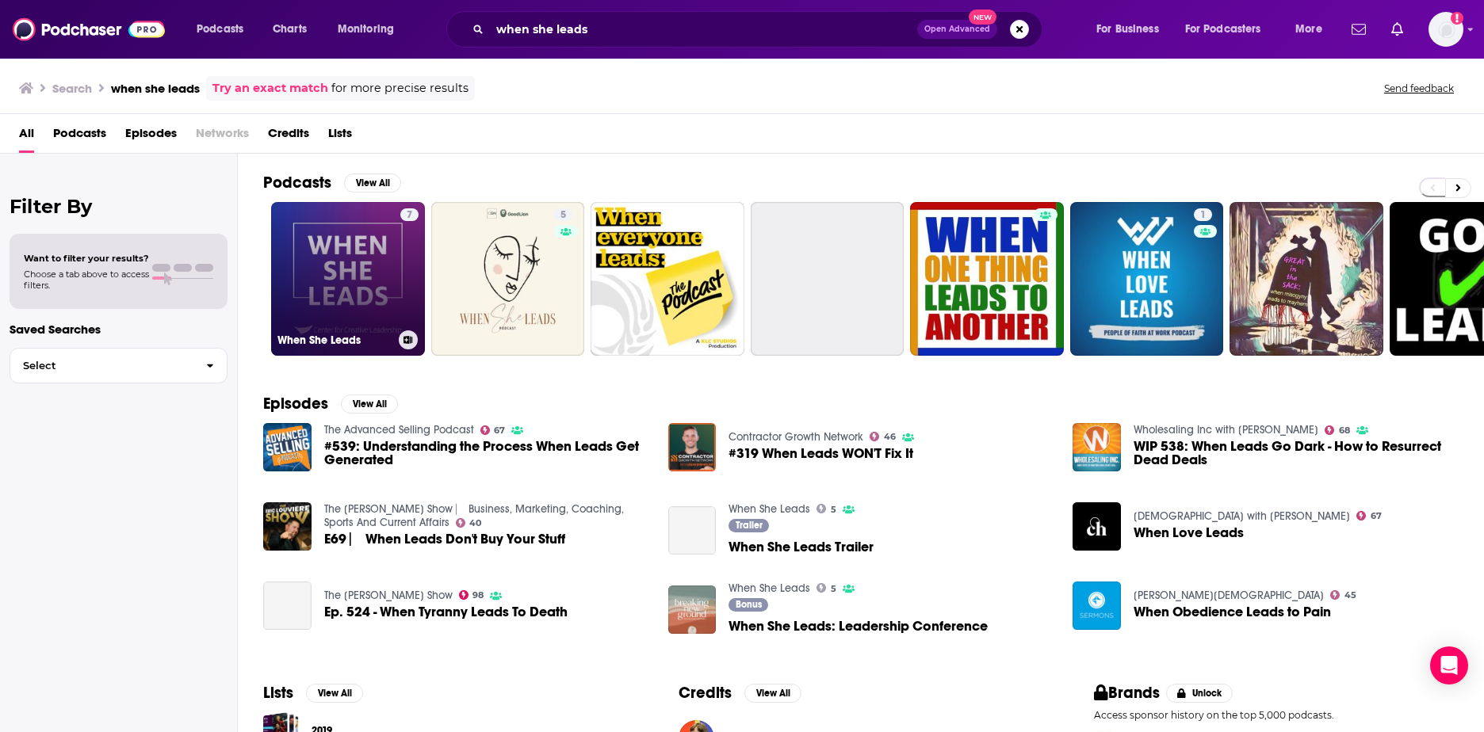
click at [365, 268] on link "7 When She Leads" at bounding box center [348, 279] width 154 height 154
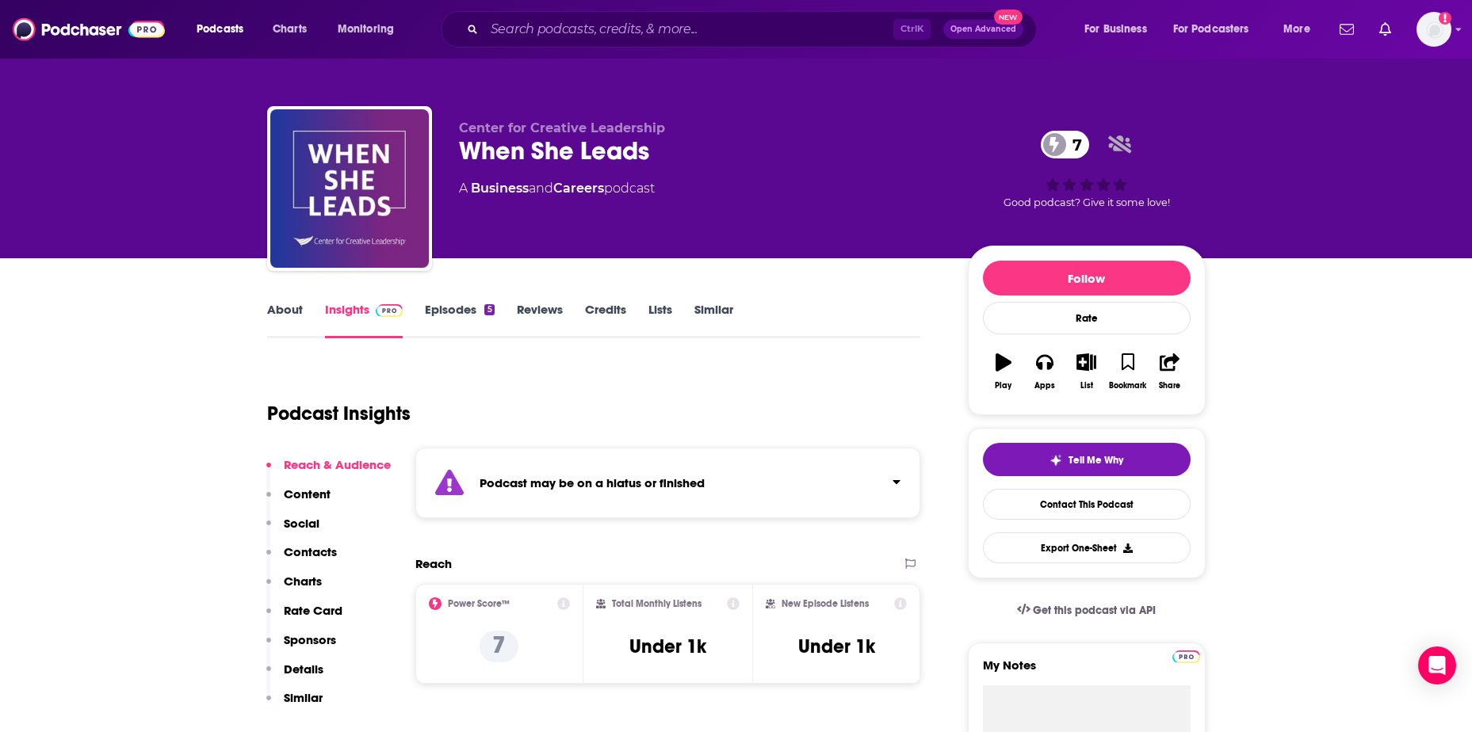
click at [455, 312] on link "Episodes 5" at bounding box center [459, 320] width 69 height 36
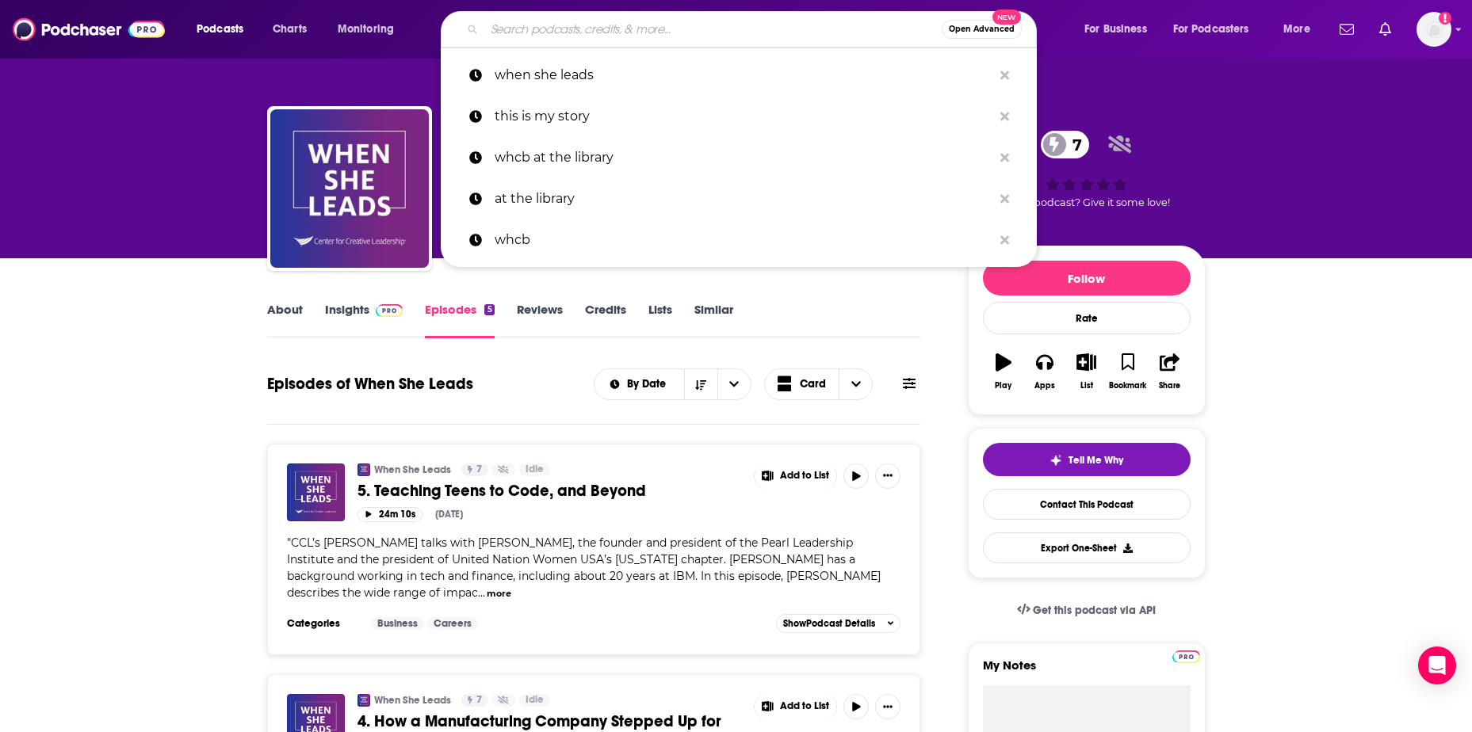
click at [513, 31] on input "Search podcasts, credits, & more..." at bounding box center [712, 29] width 457 height 25
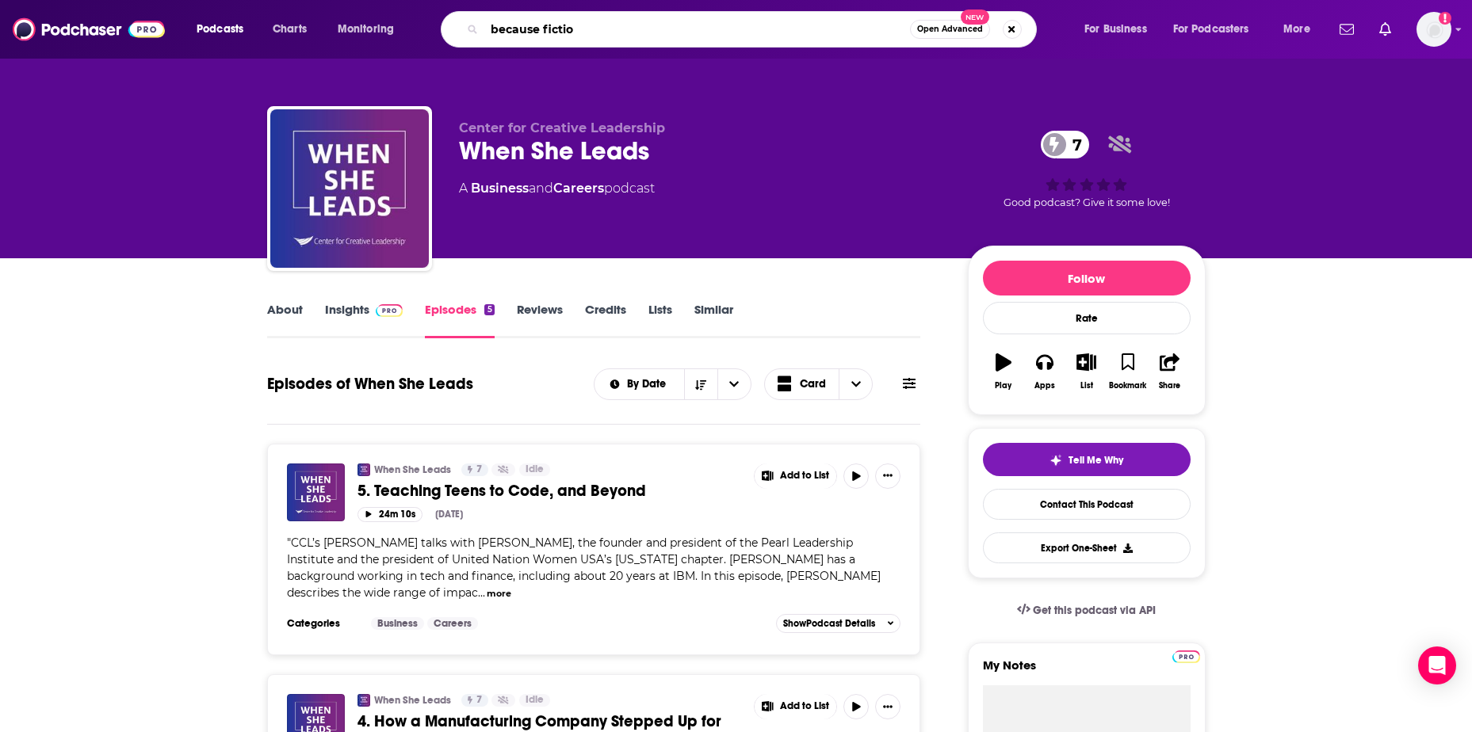
type input "because fiction"
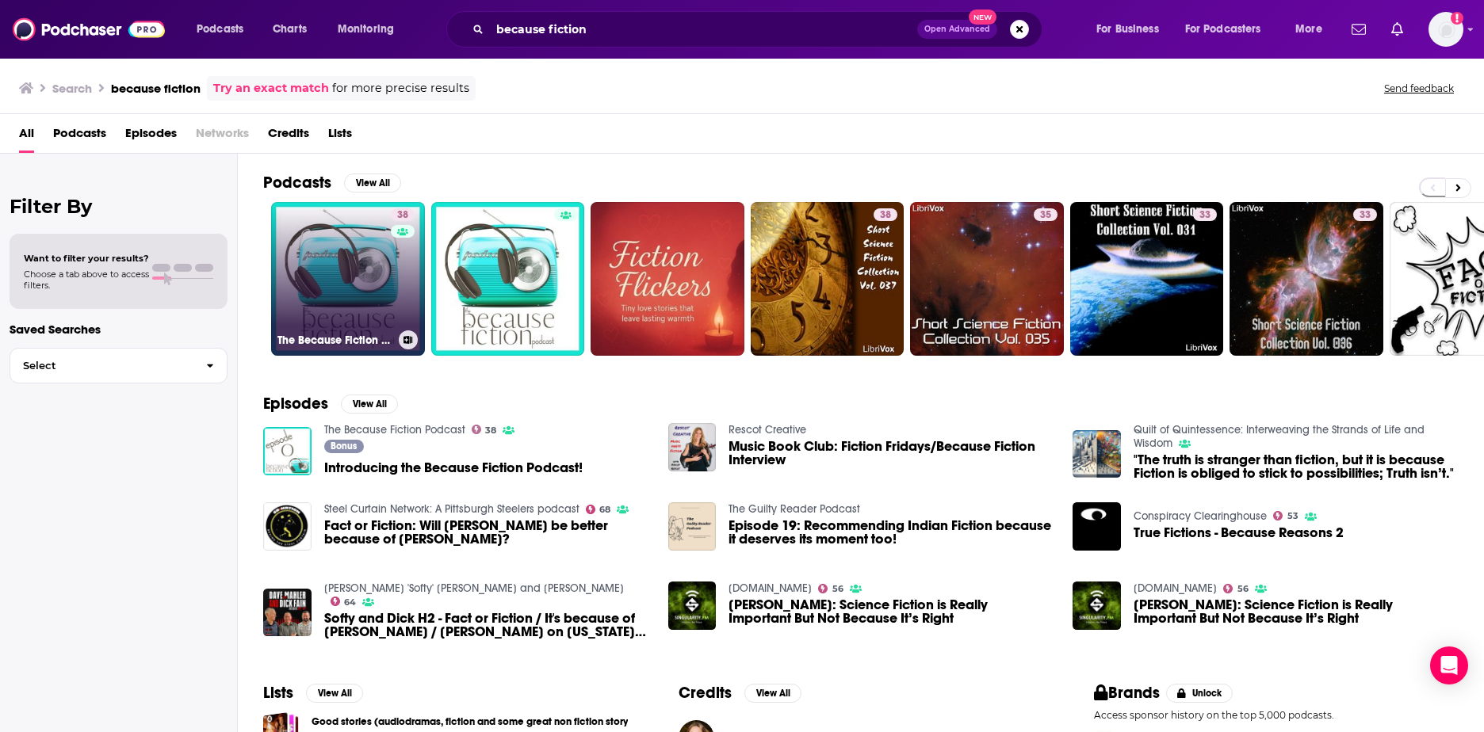
click at [337, 305] on link "38 The Because Fiction Podcast" at bounding box center [348, 279] width 154 height 154
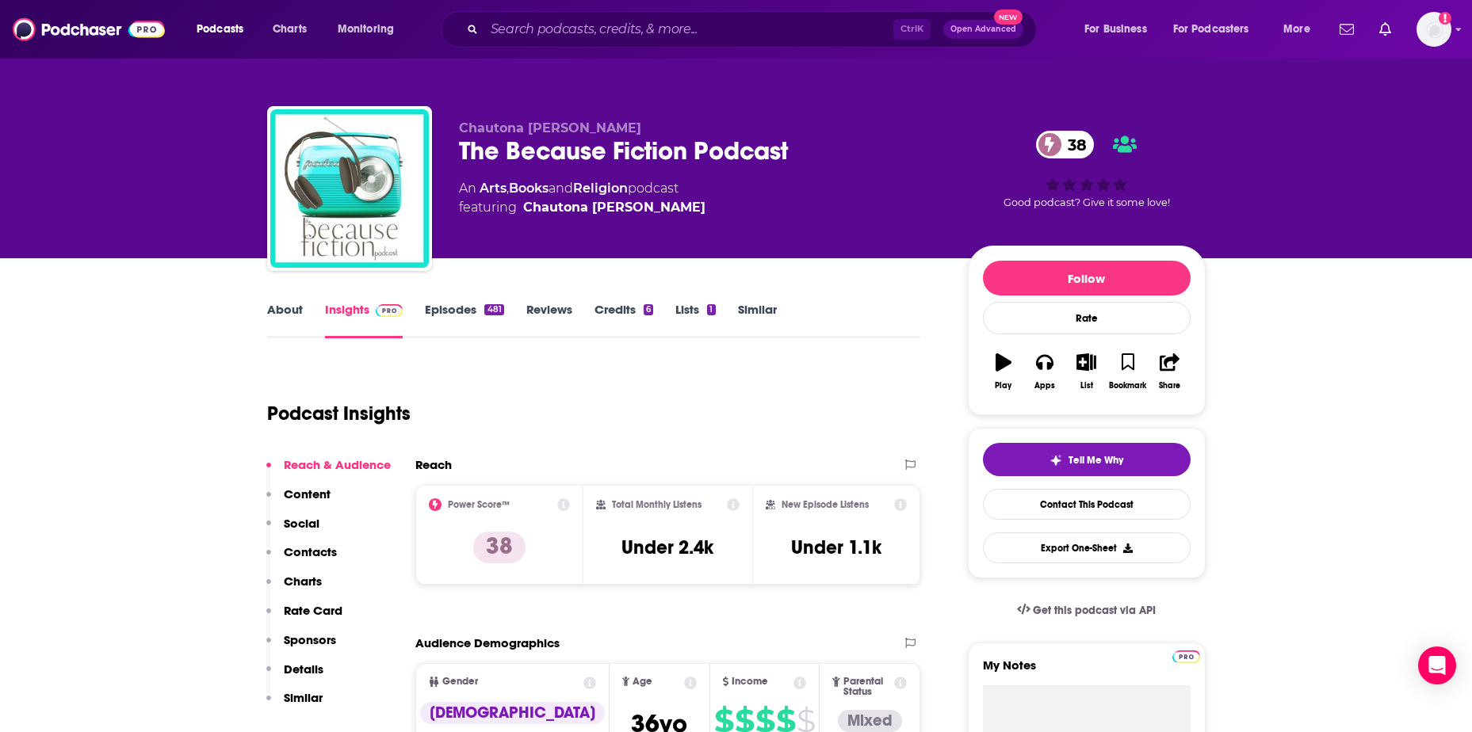
click at [469, 308] on link "Episodes 481" at bounding box center [464, 320] width 78 height 36
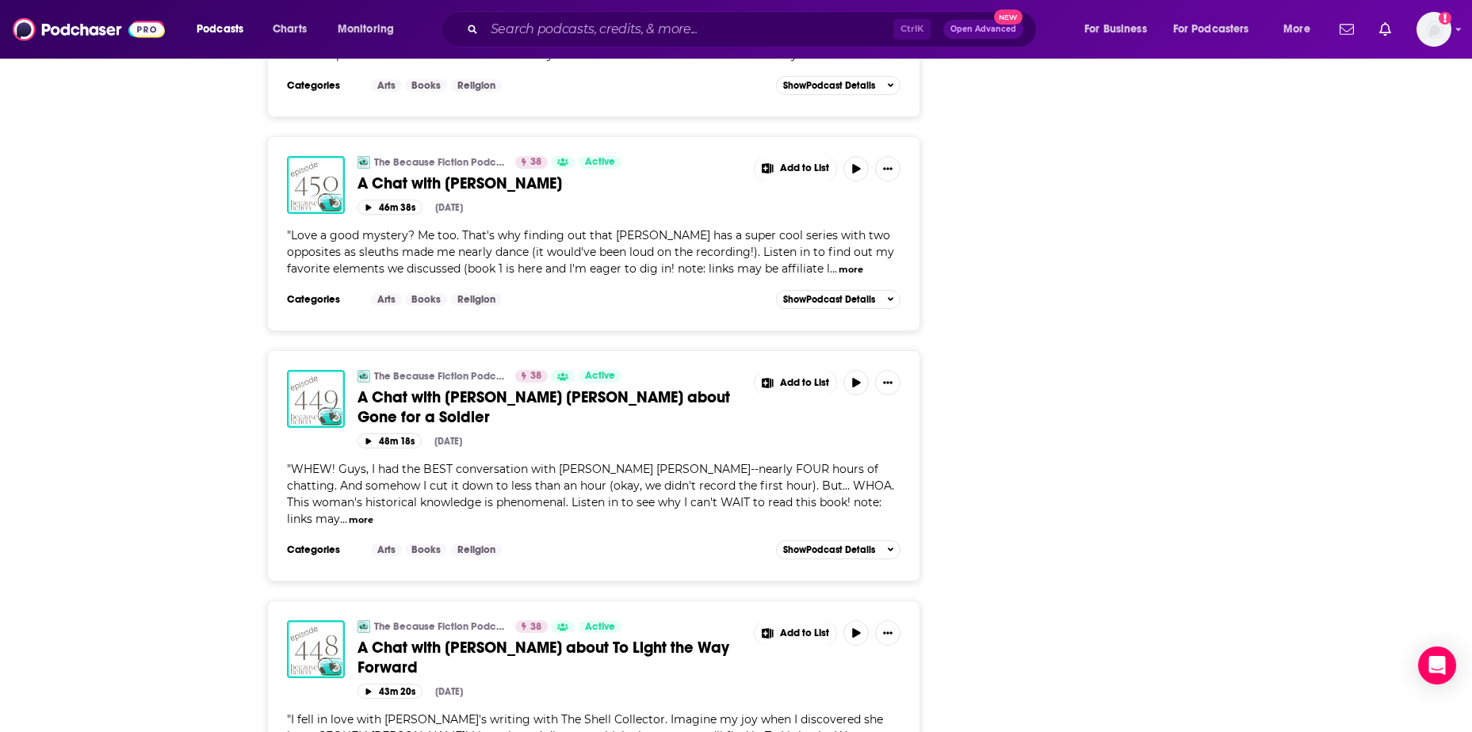
scroll to position [5404, 0]
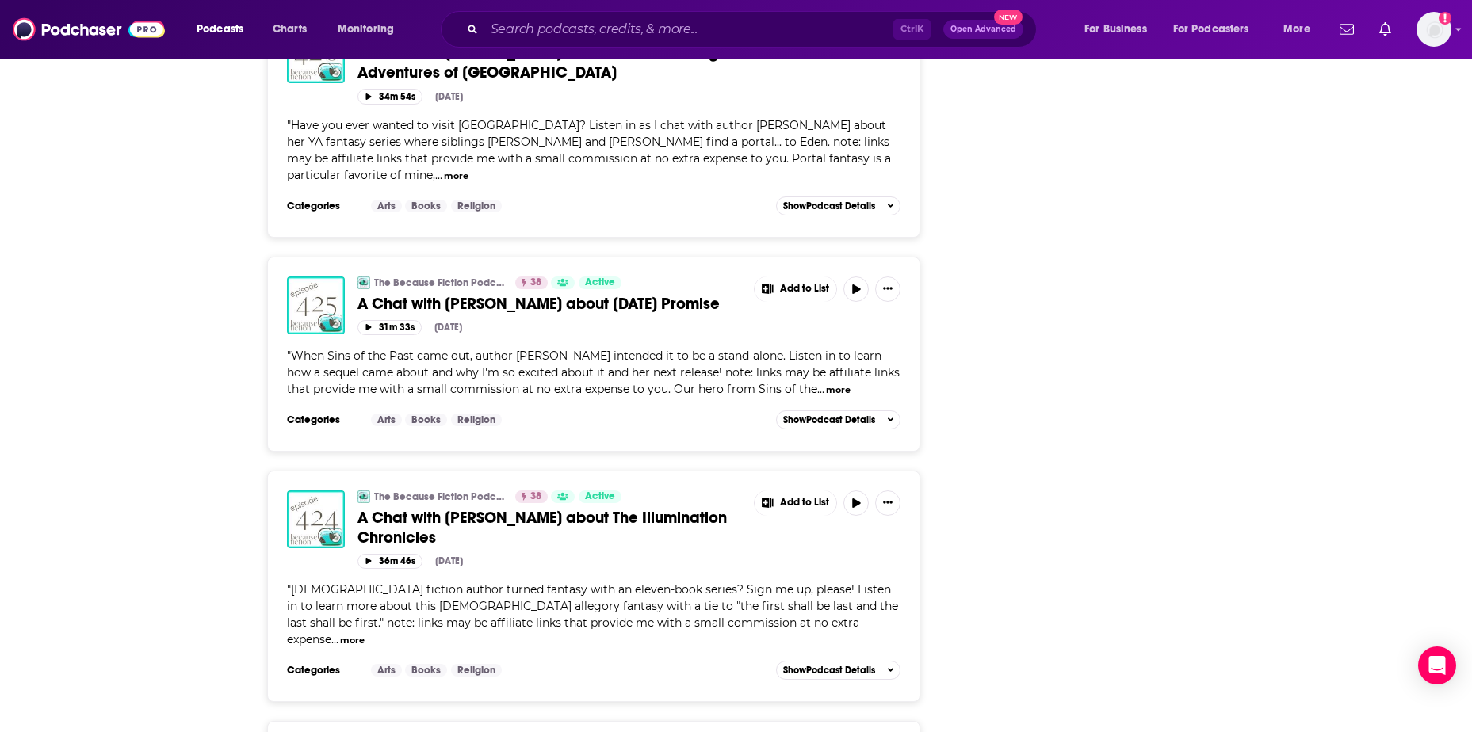
scroll to position [11092, 0]
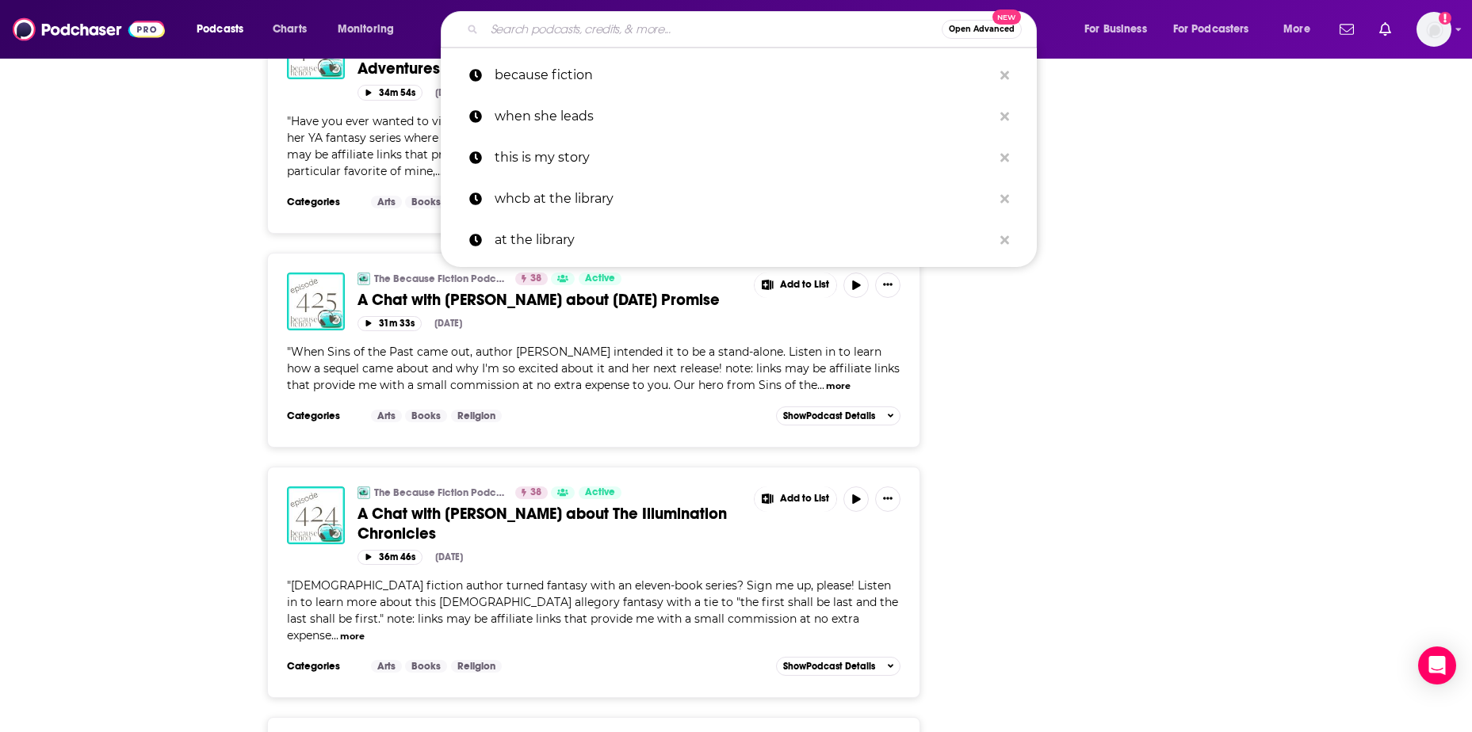
click at [528, 28] on input "Search podcasts, credits, & more..." at bounding box center [712, 29] width 457 height 25
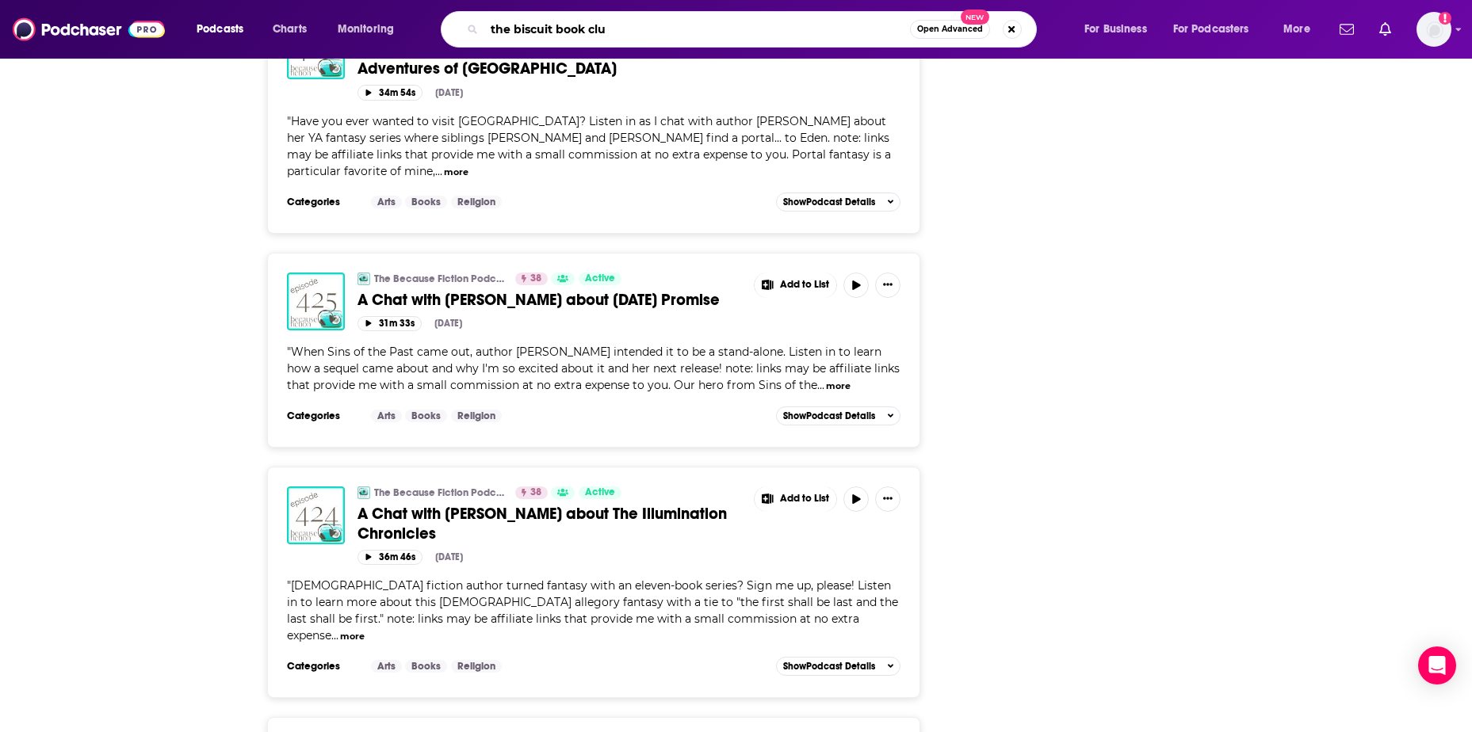
type input "the biscuit book club"
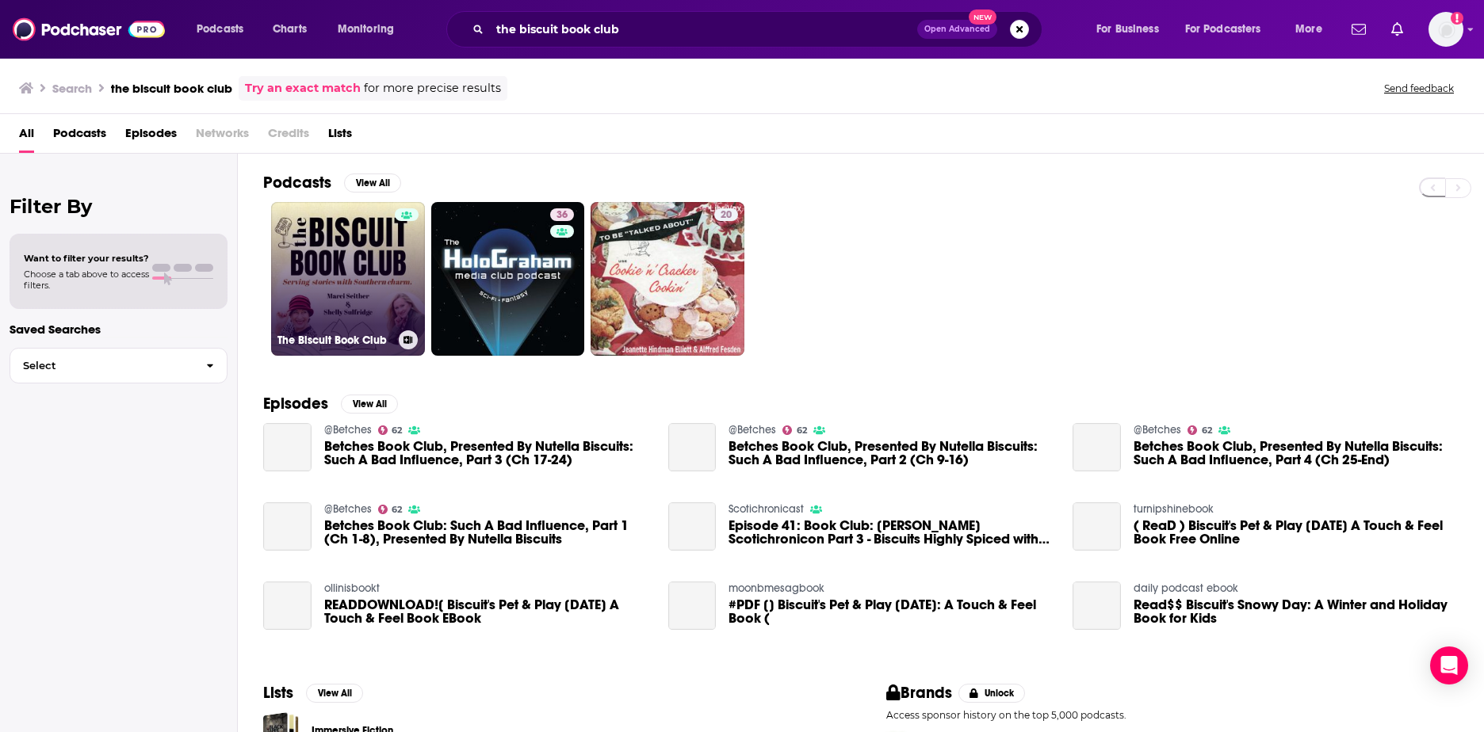
click at [335, 300] on link "The Biscuit Book Club" at bounding box center [348, 279] width 154 height 154
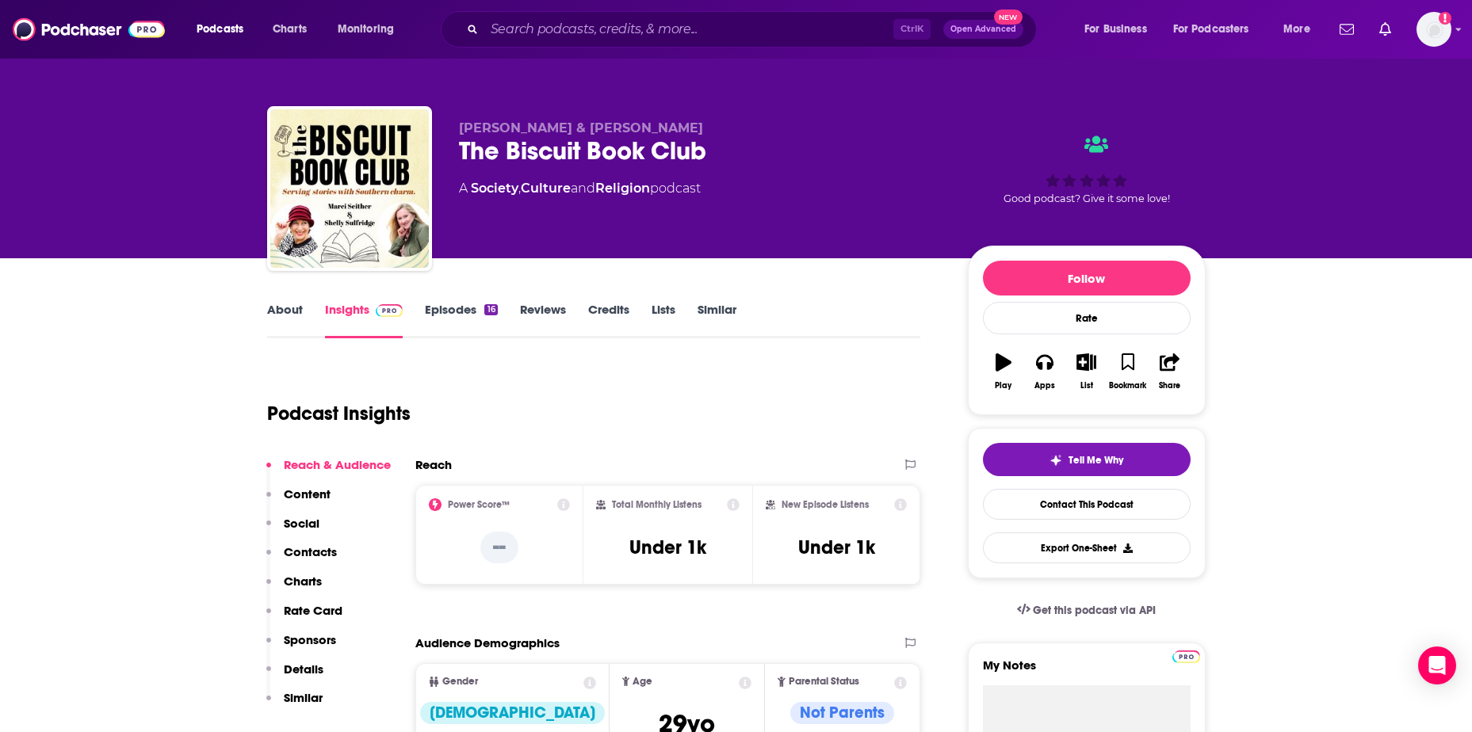
click at [445, 310] on link "Episodes 16" at bounding box center [461, 320] width 72 height 36
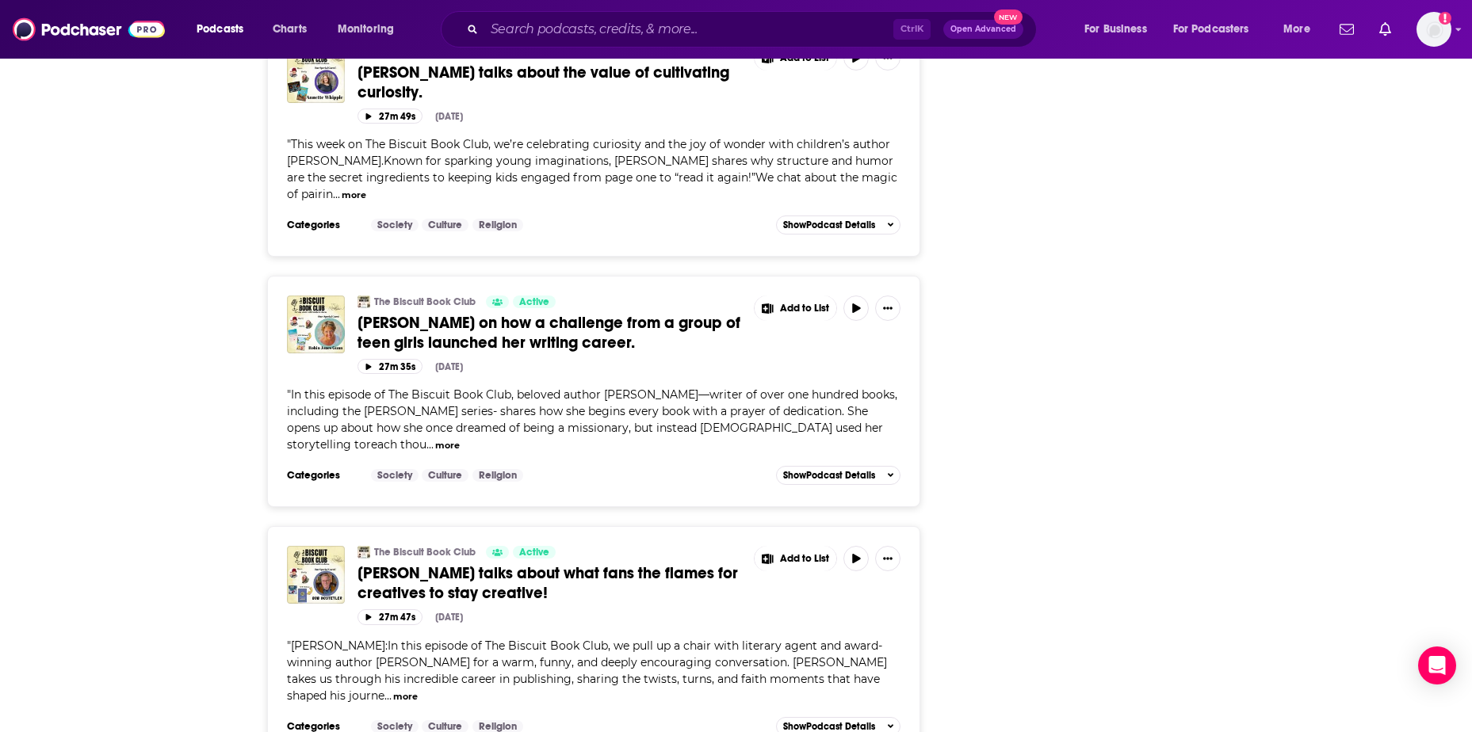
scroll to position [2140, 0]
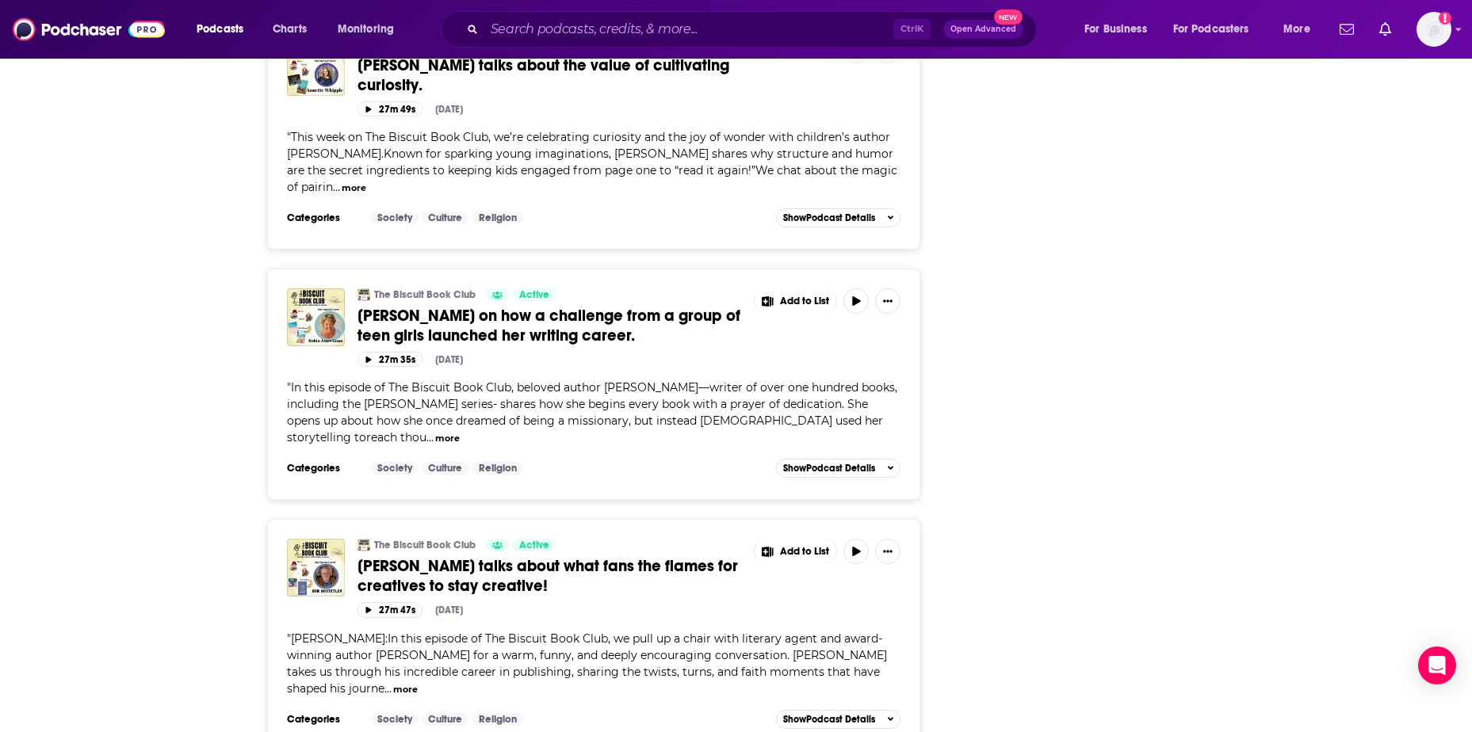
click at [530, 306] on span "[PERSON_NAME] on how a challenge from a group of teen girls launched her writin…" at bounding box center [549, 326] width 383 height 40
